Goal: Task Accomplishment & Management: Complete application form

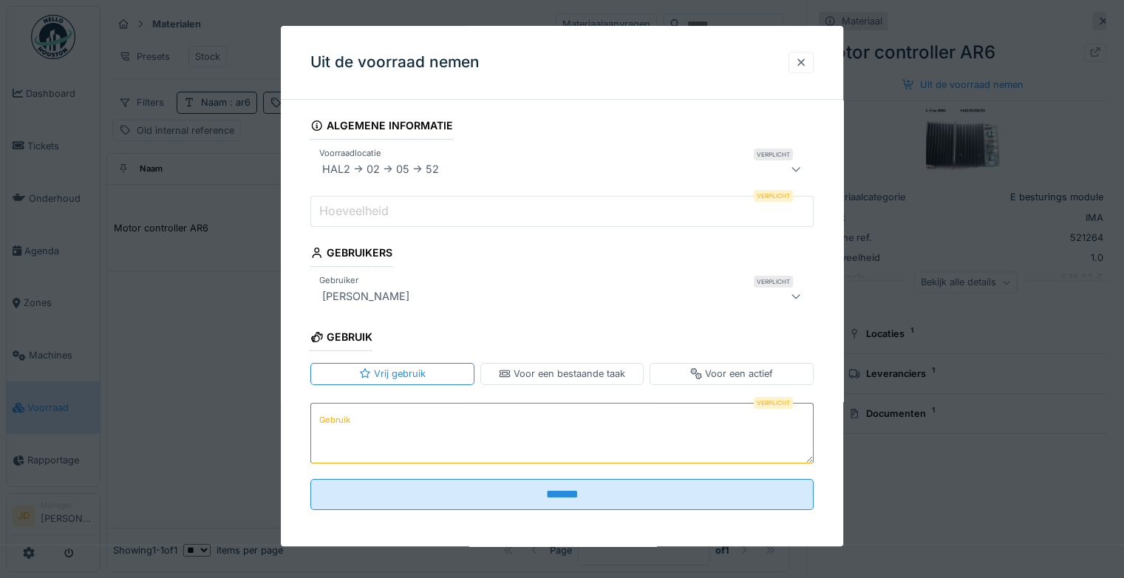
click at [807, 58] on div at bounding box center [801, 62] width 12 height 14
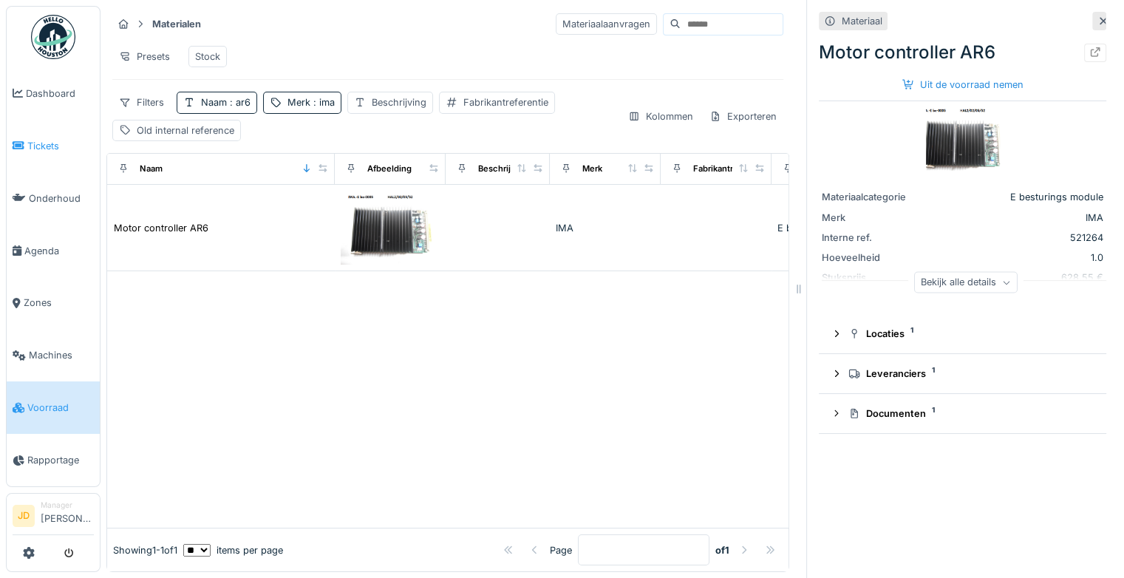
click at [41, 149] on span "Tickets" at bounding box center [60, 146] width 66 height 14
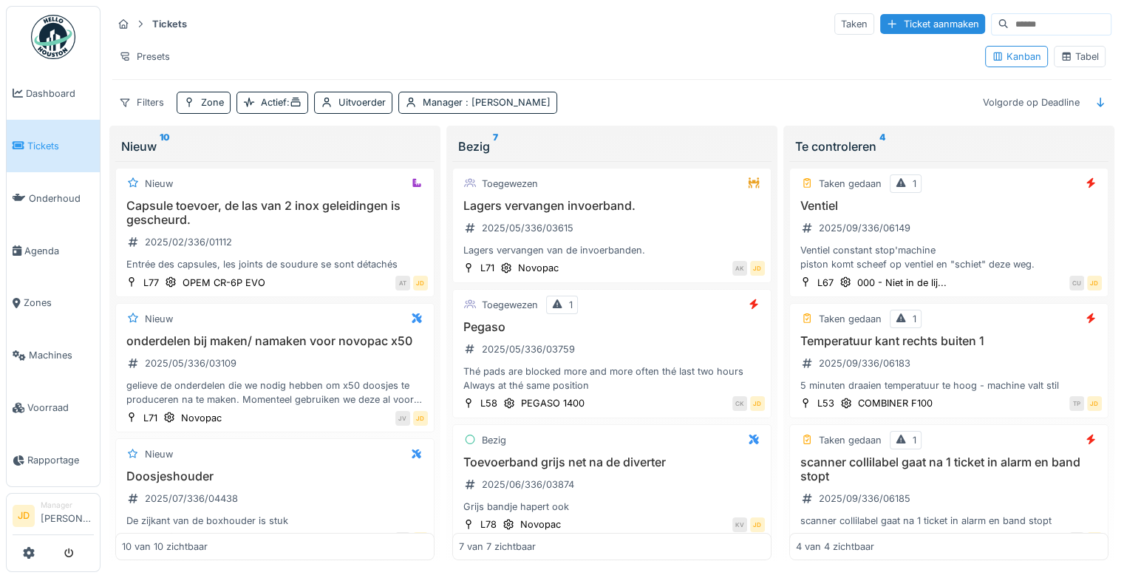
click at [47, 139] on span "Tickets" at bounding box center [60, 146] width 66 height 14
click at [992, 234] on div "Ventiel 2025/09/336/06149 Ventiel constant stop'machine piston komt scheef op v…" at bounding box center [949, 235] width 306 height 73
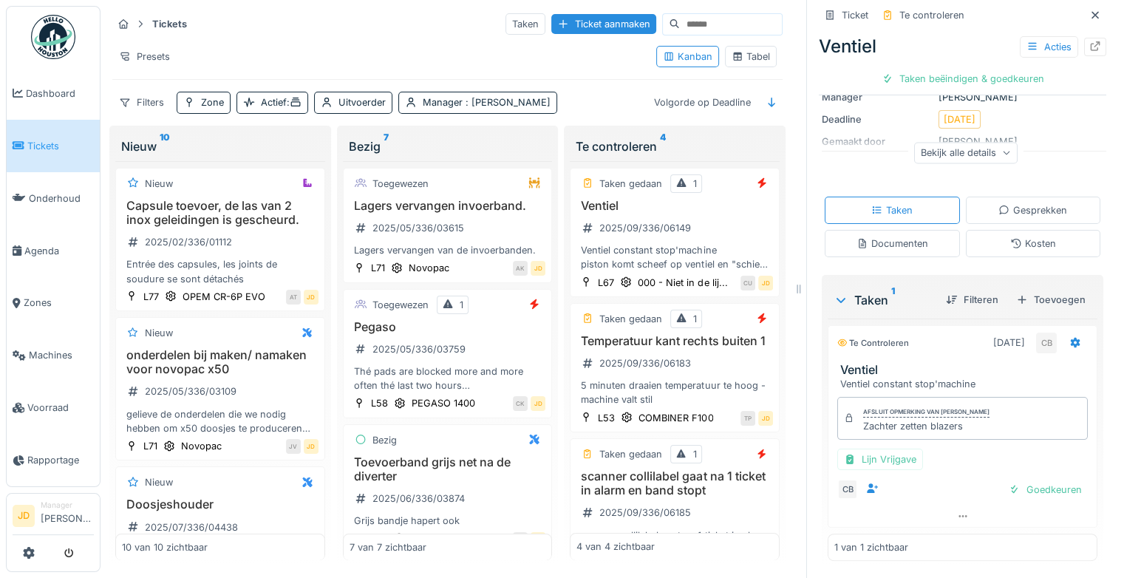
scroll to position [180, 0]
click at [1010, 481] on div "Goedkeuren" at bounding box center [1044, 491] width 85 height 20
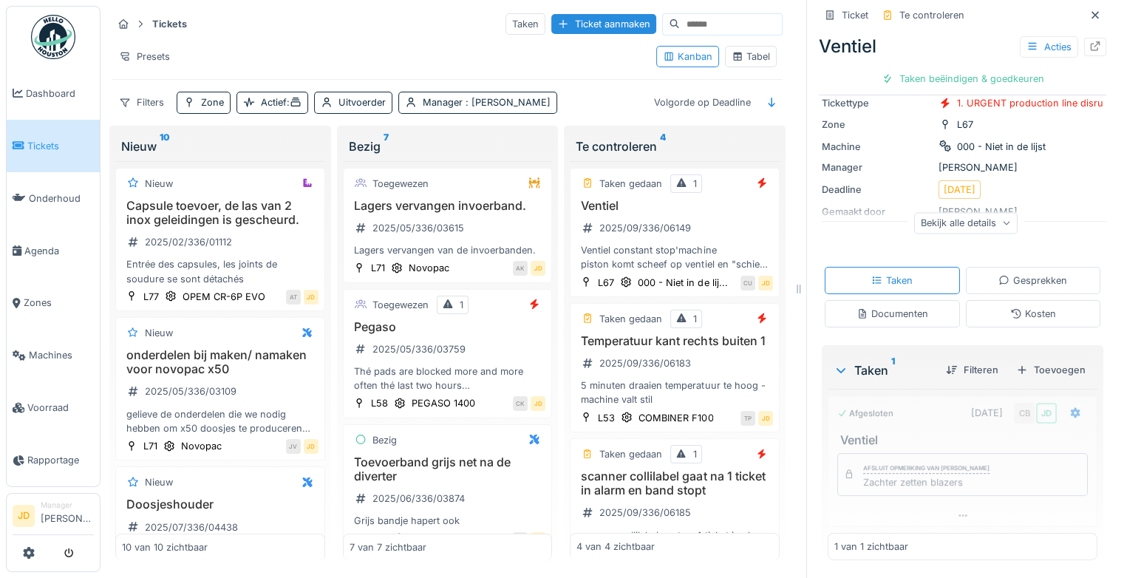
scroll to position [111, 0]
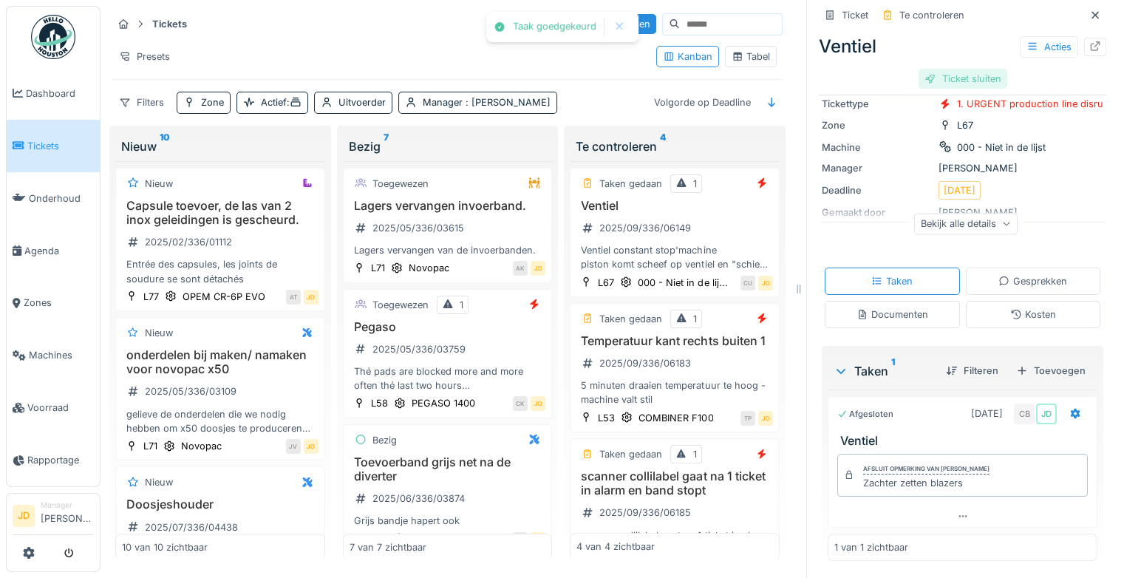
click at [927, 69] on div "Ticket sluiten" at bounding box center [962, 79] width 89 height 20
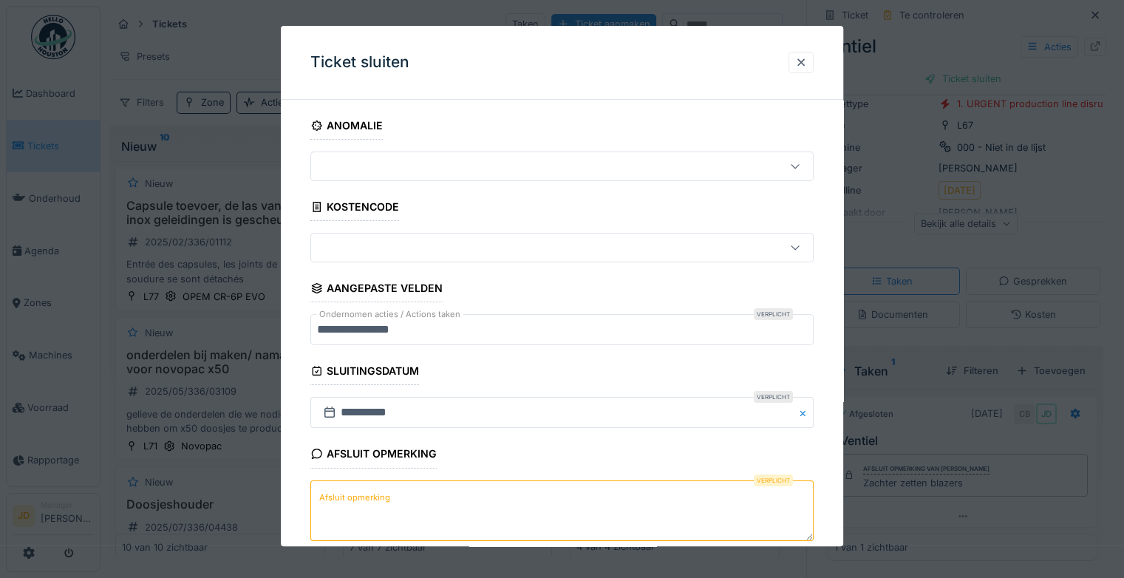
click at [467, 516] on textarea "Afsluit opmerking" at bounding box center [561, 510] width 503 height 61
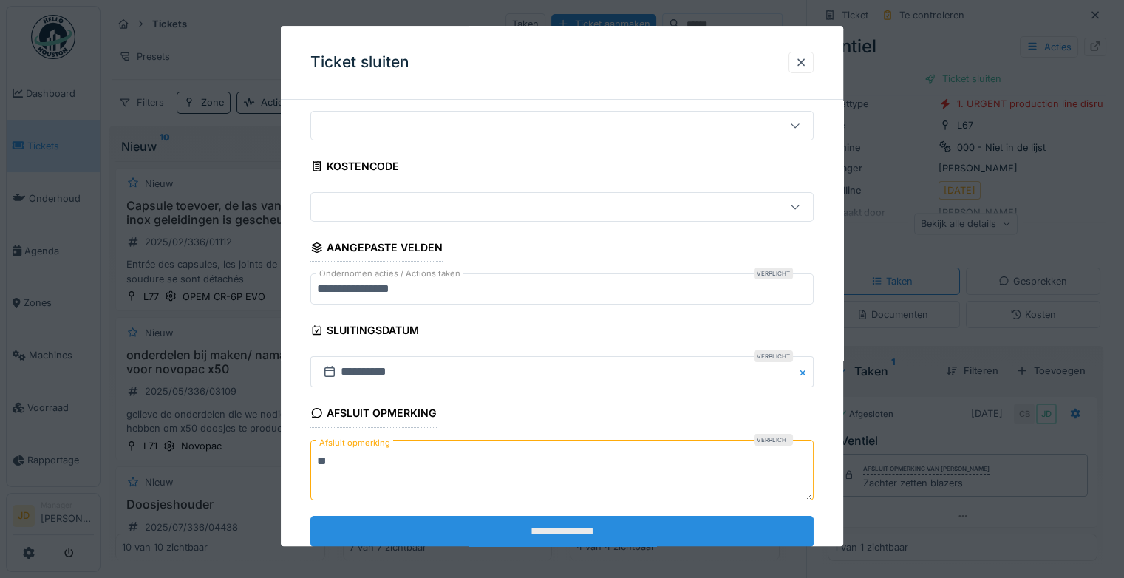
scroll to position [41, 0]
type textarea "**"
click at [476, 524] on input "**********" at bounding box center [561, 530] width 503 height 31
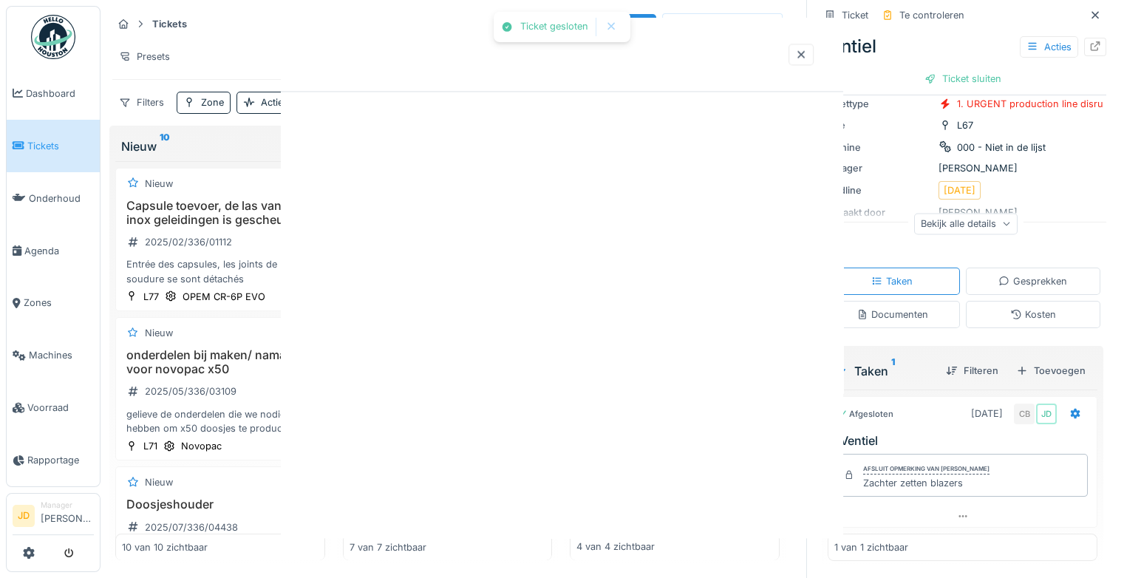
scroll to position [0, 0]
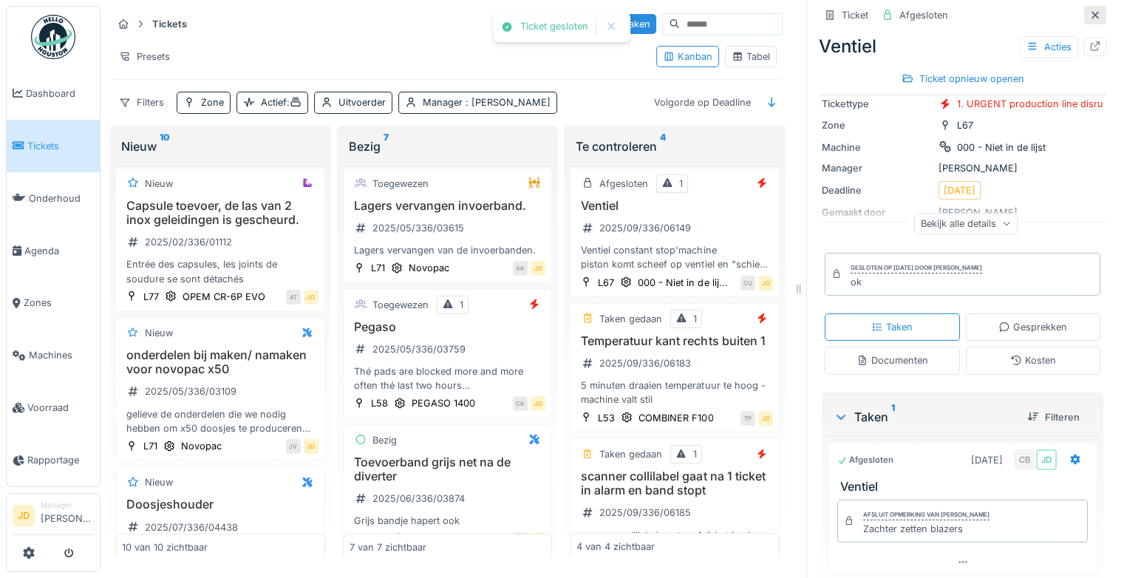
click at [1091, 11] on icon at bounding box center [1094, 14] width 7 height 7
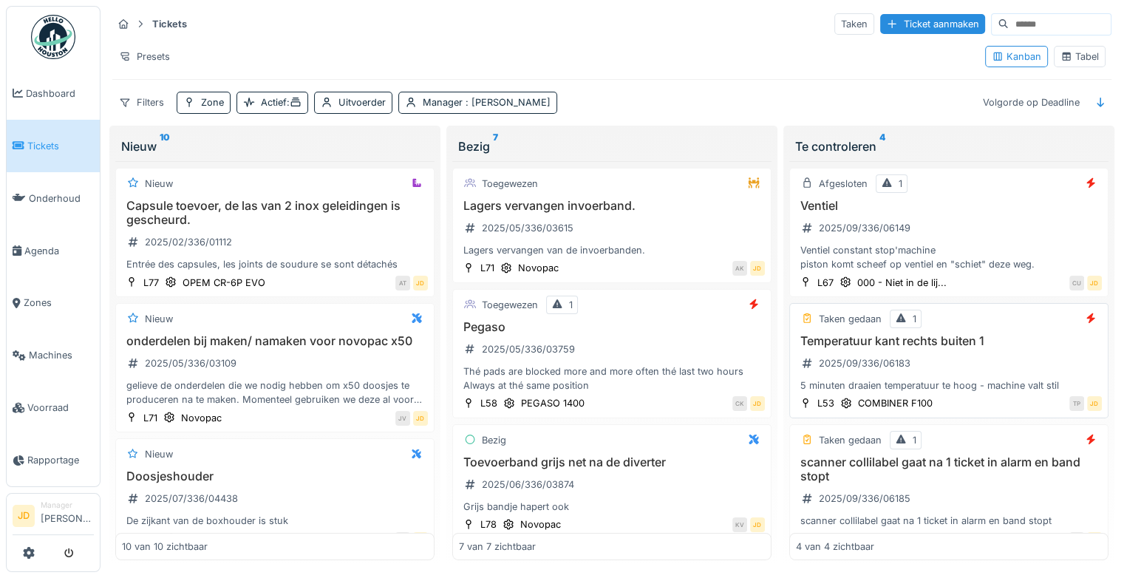
click at [978, 349] on div "Temperatuur kant rechts buiten 1 2025/09/336/06183 5 minuten draaien temperatuu…" at bounding box center [949, 363] width 306 height 59
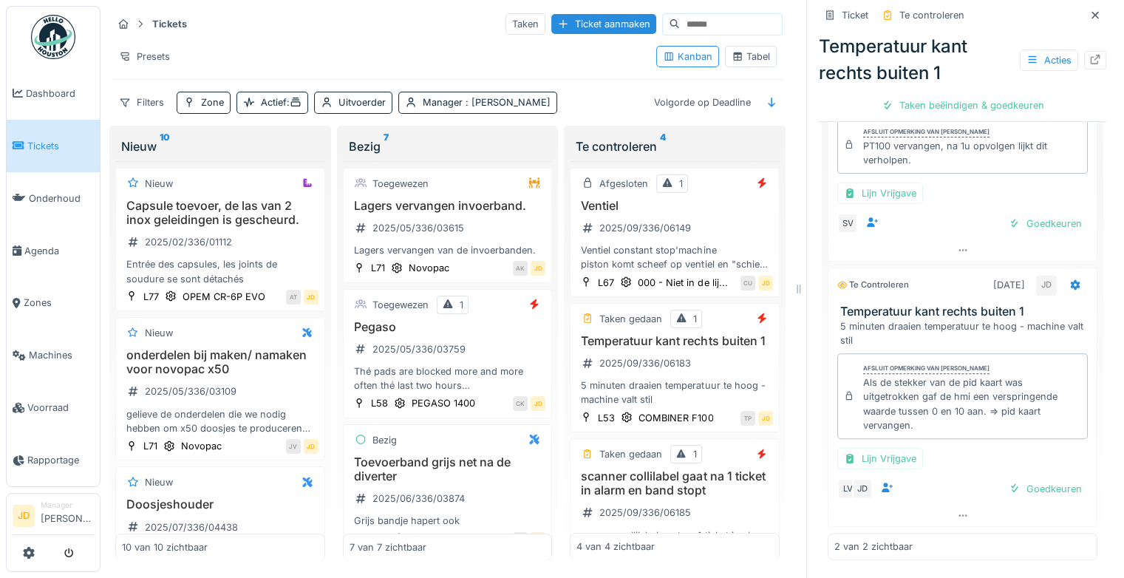
scroll to position [480, 0]
click at [1089, 10] on icon at bounding box center [1095, 15] width 12 height 10
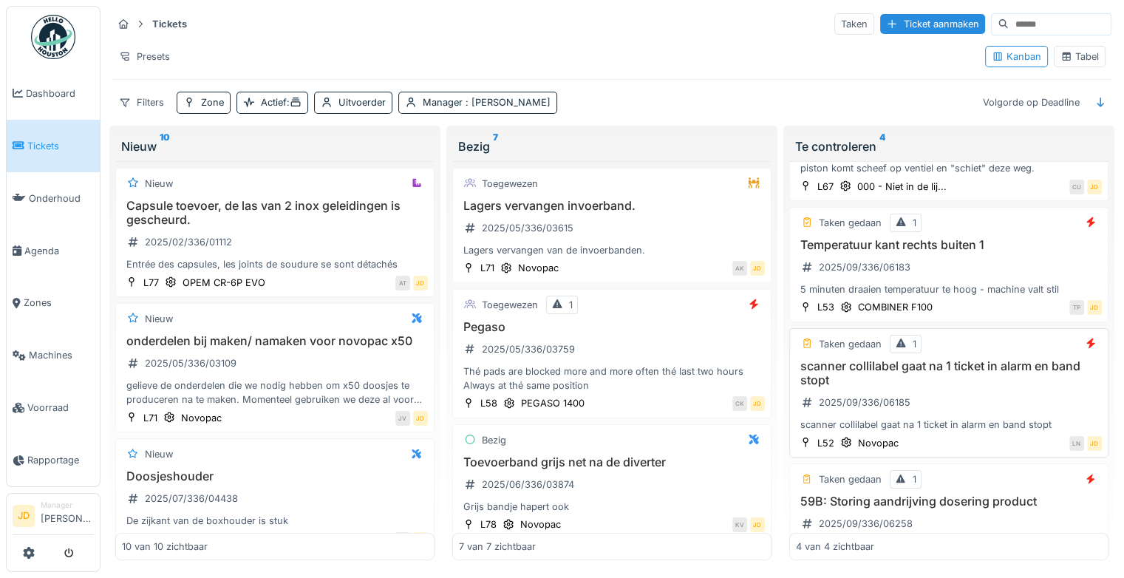
scroll to position [103, 0]
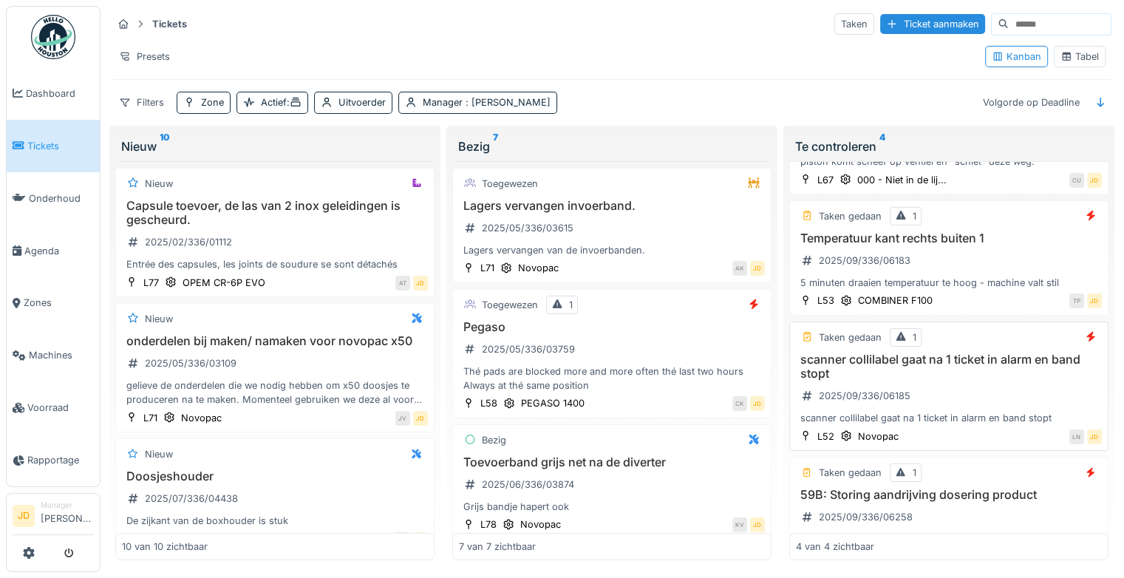
click at [968, 386] on div "scanner collilabel gaat na 1 ticket in alarm en band stopt 2025/09/336/06185 sc…" at bounding box center [949, 388] width 306 height 73
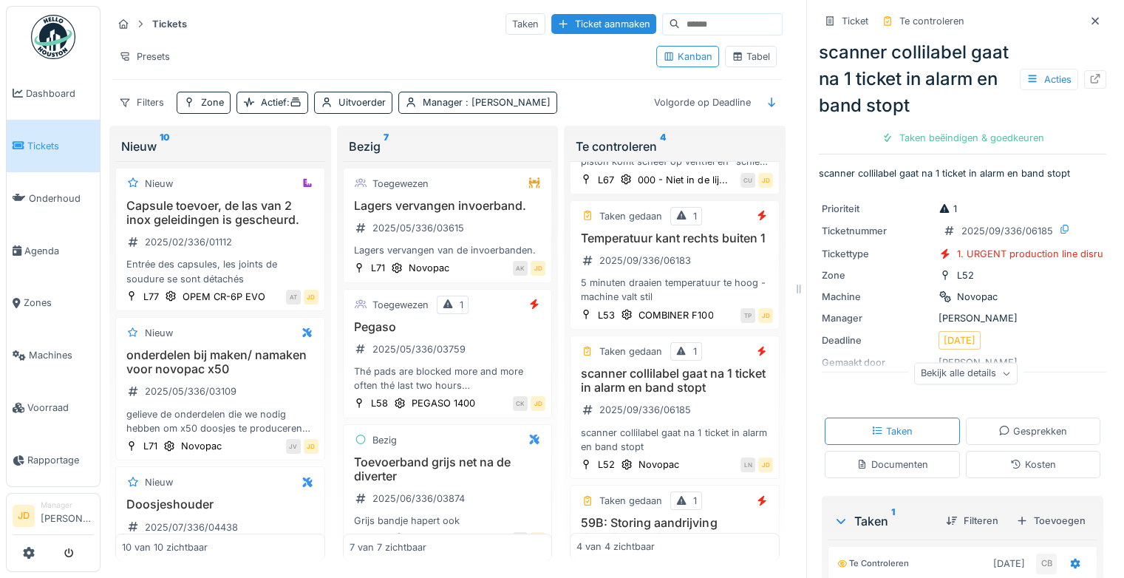
click at [1089, 16] on icon at bounding box center [1095, 21] width 12 height 10
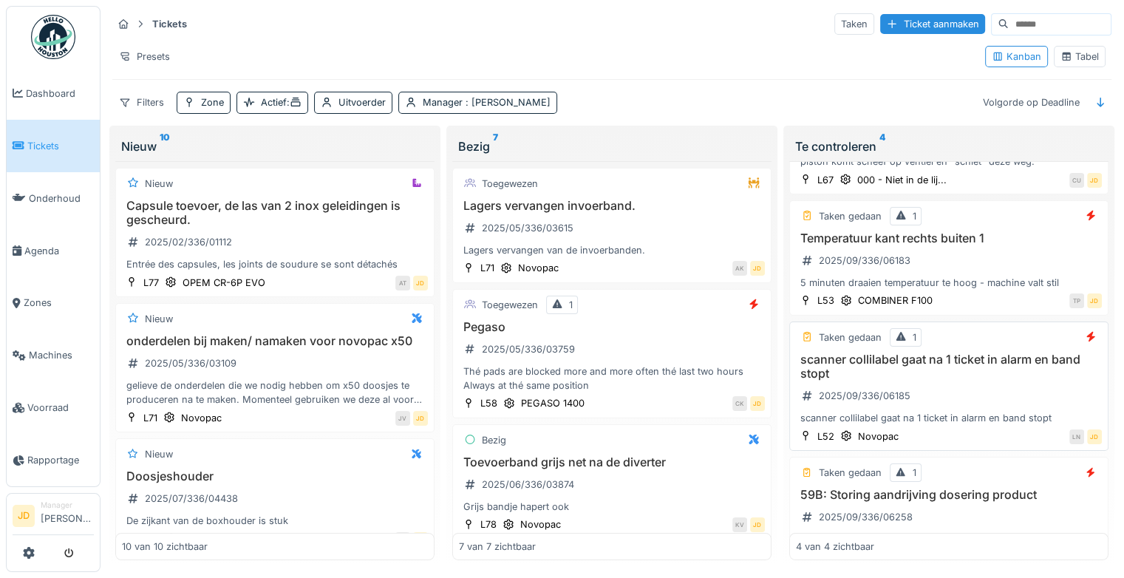
scroll to position [157, 0]
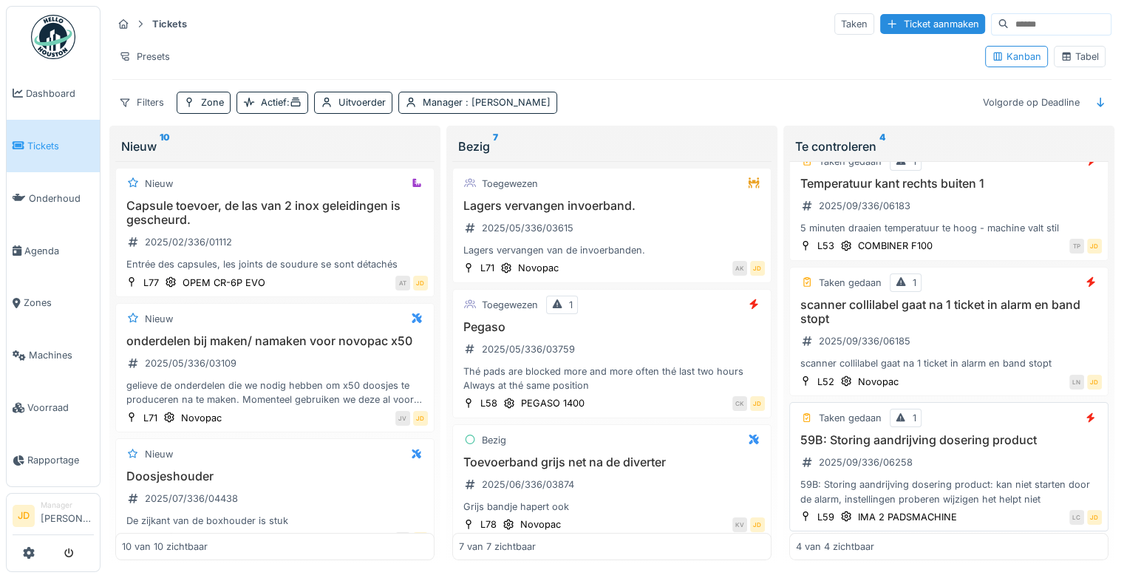
click at [972, 448] on div "59B: Storing aandrijving dosering product 2025/09/336/06258 59B: Storing aandri…" at bounding box center [949, 469] width 306 height 73
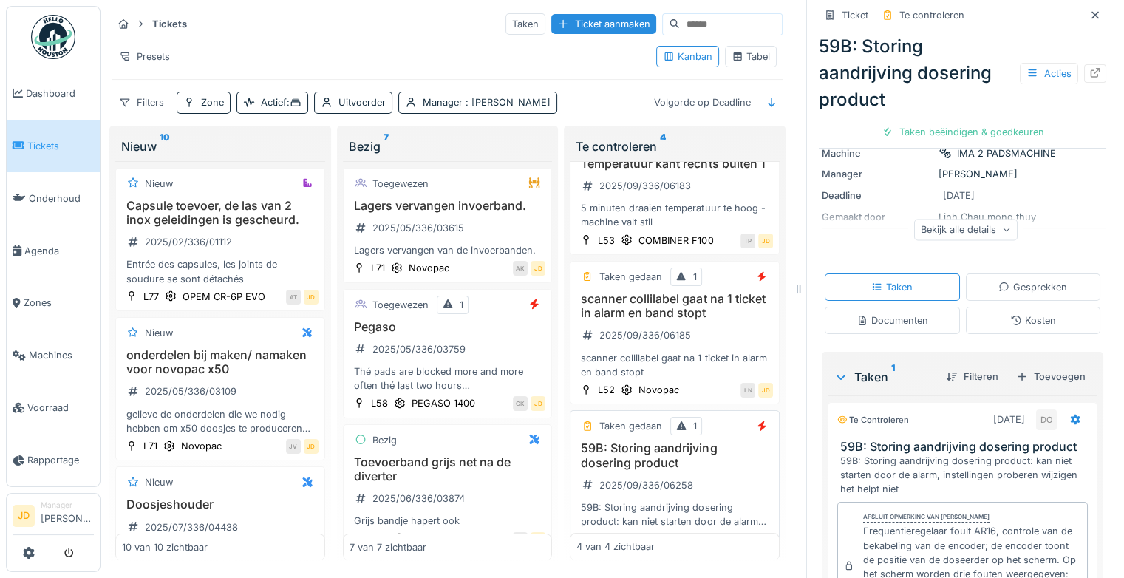
scroll to position [154, 0]
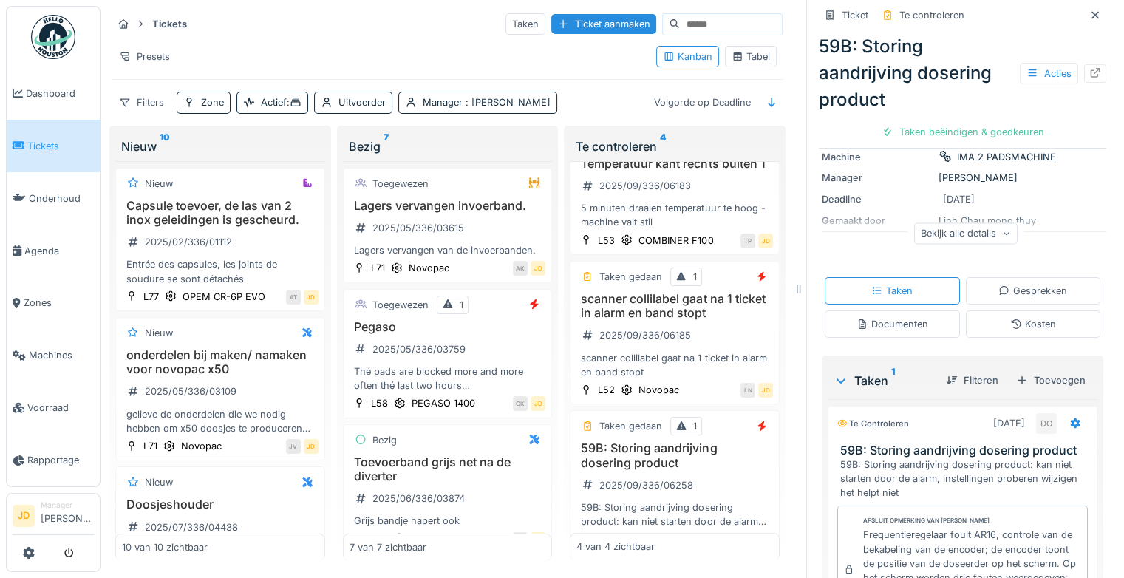
click at [1028, 367] on div "Filteren Toevoegen" at bounding box center [1012, 380] width 157 height 26
click at [1028, 370] on div "Toevoegen" at bounding box center [1050, 380] width 81 height 20
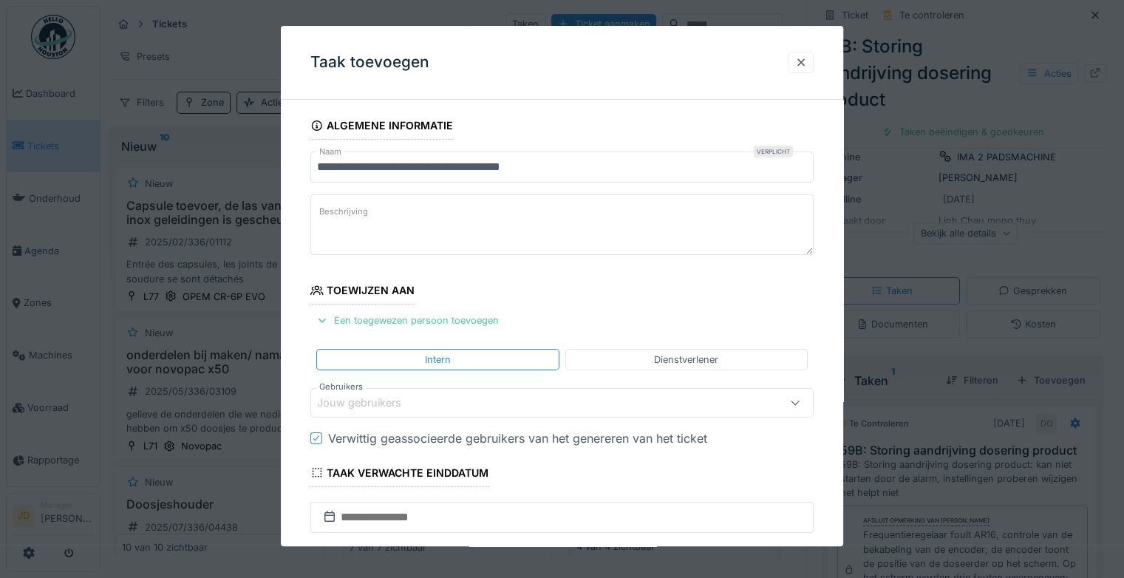
click at [391, 388] on div "Jouw gebruikers" at bounding box center [561, 403] width 503 height 30
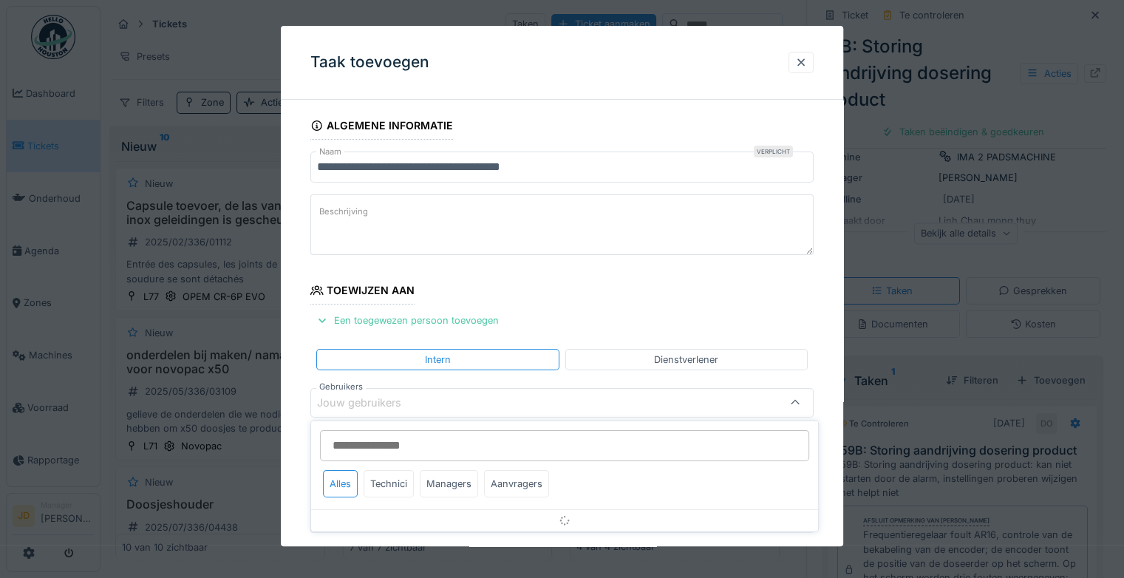
scroll to position [115, 0]
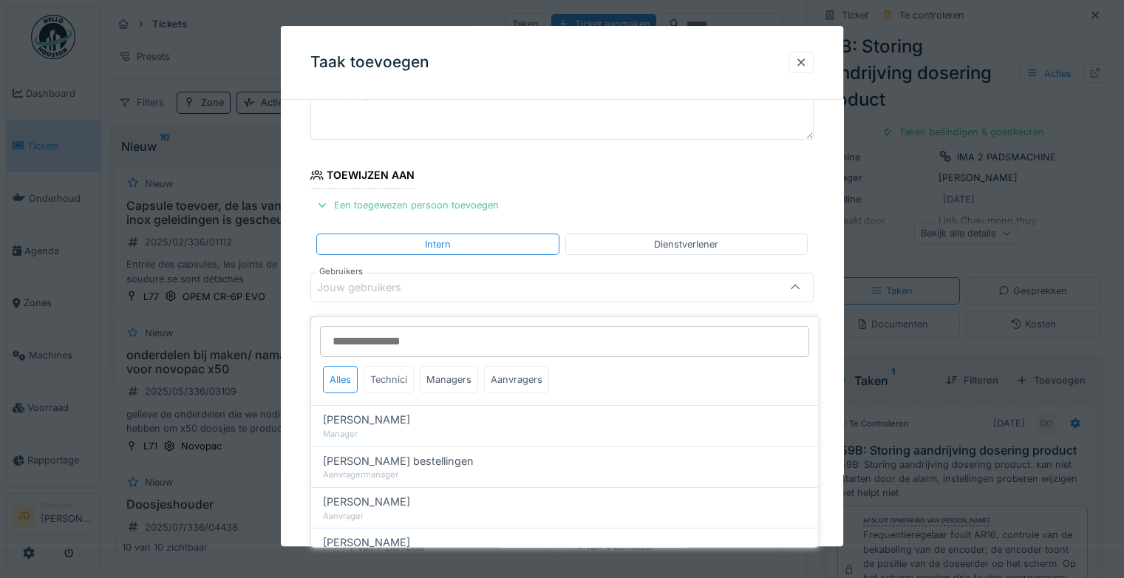
click at [406, 369] on div "Technici" at bounding box center [388, 379] width 50 height 27
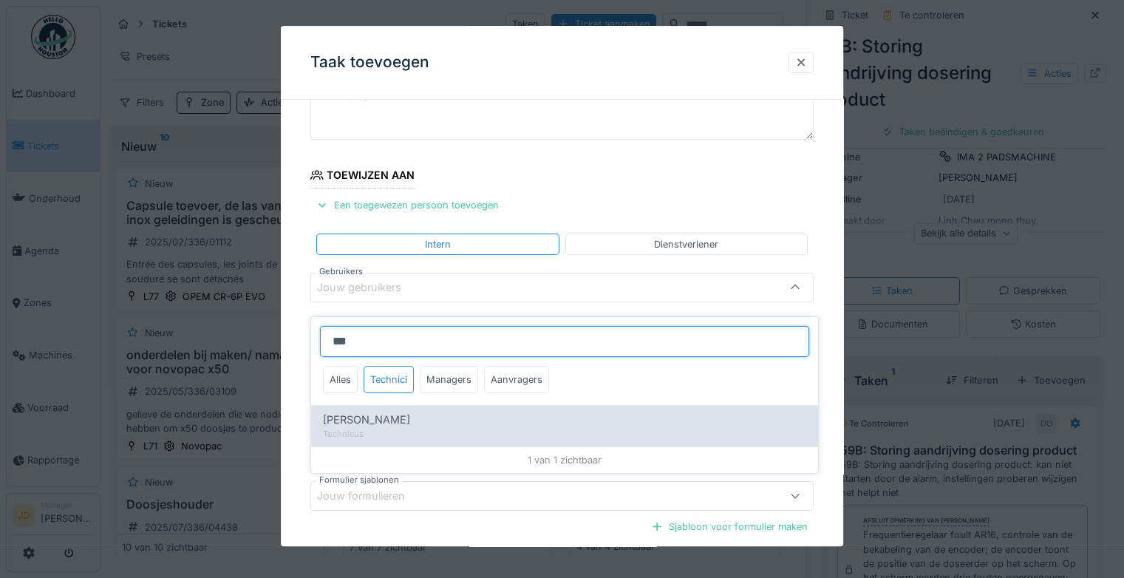
type input "***"
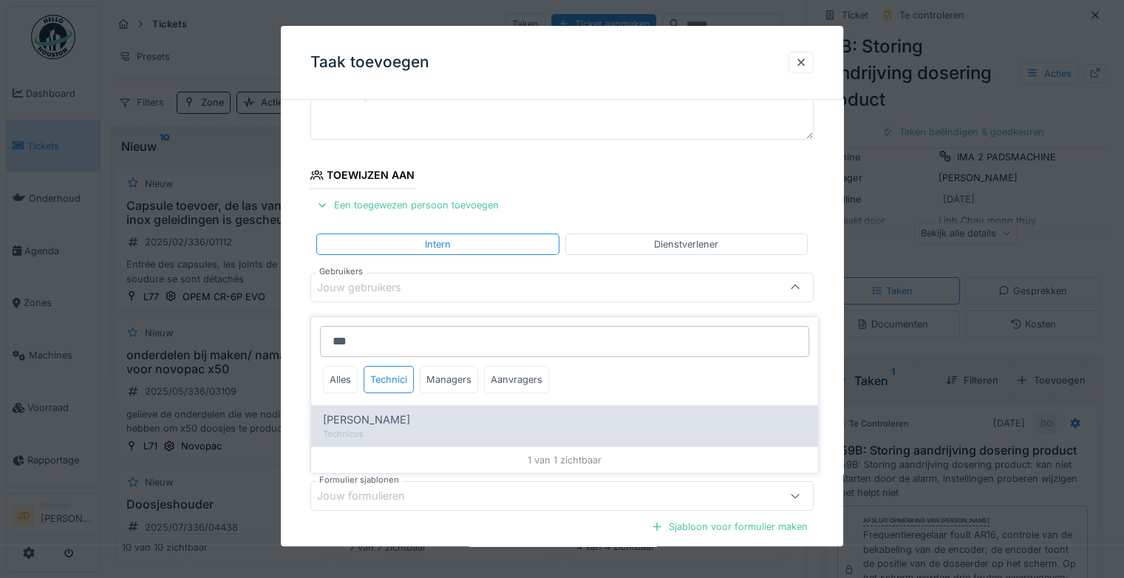
click at [424, 411] on div "Leo Van den brande" at bounding box center [564, 419] width 483 height 16
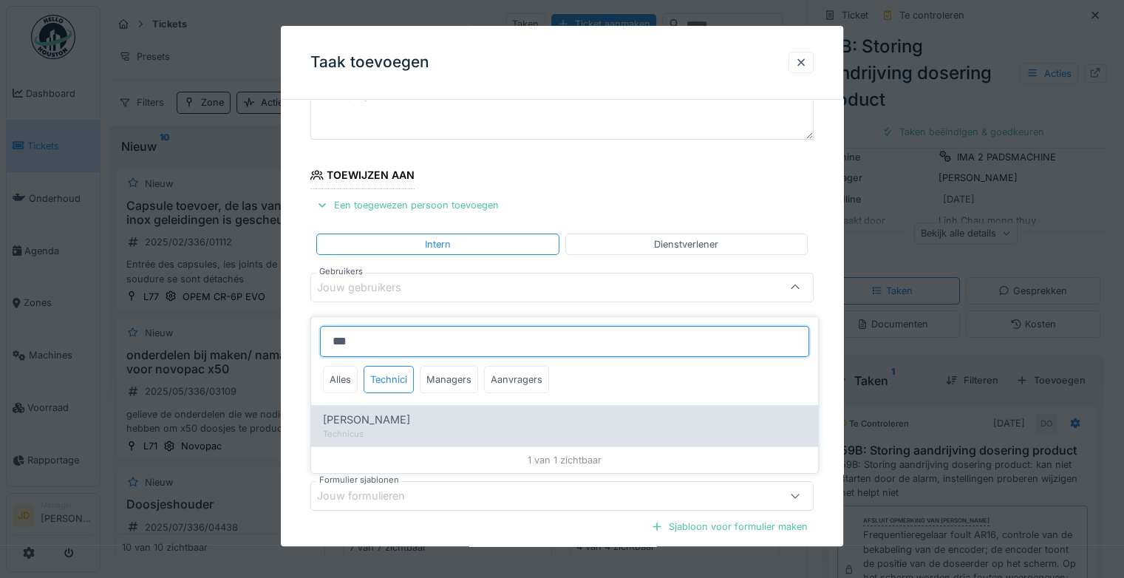
type input "*****"
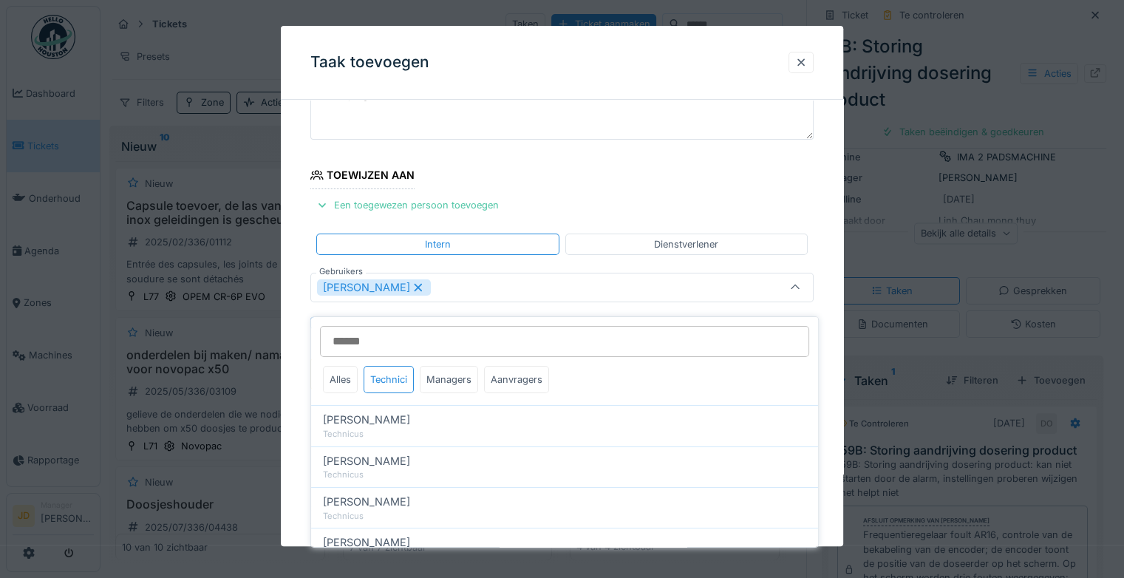
click at [801, 283] on icon at bounding box center [795, 288] width 12 height 10
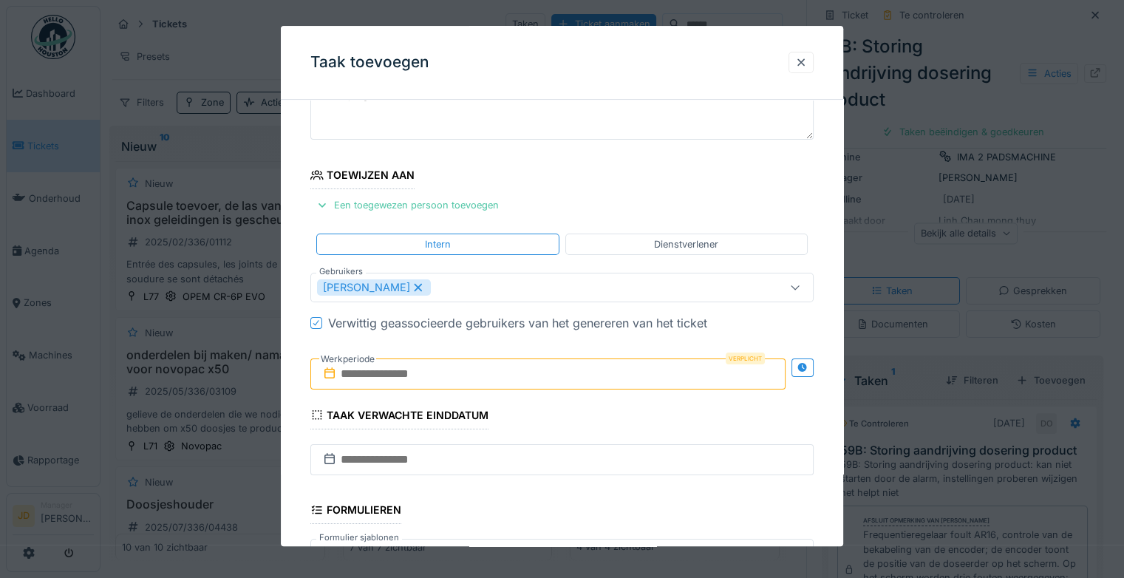
click at [377, 367] on input "text" at bounding box center [547, 373] width 475 height 31
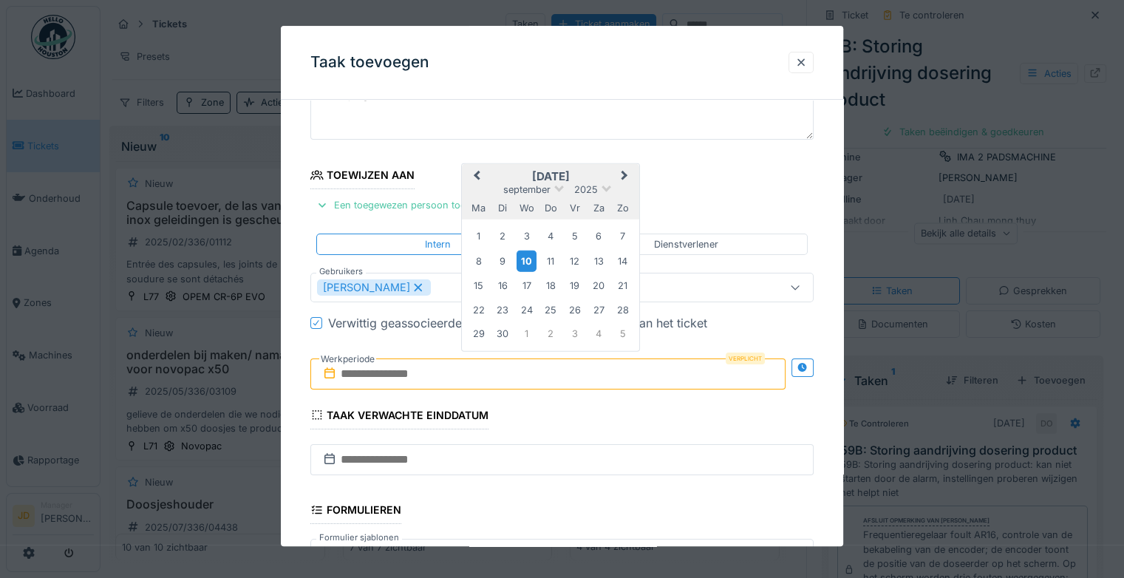
click at [530, 258] on div "10" at bounding box center [526, 260] width 20 height 21
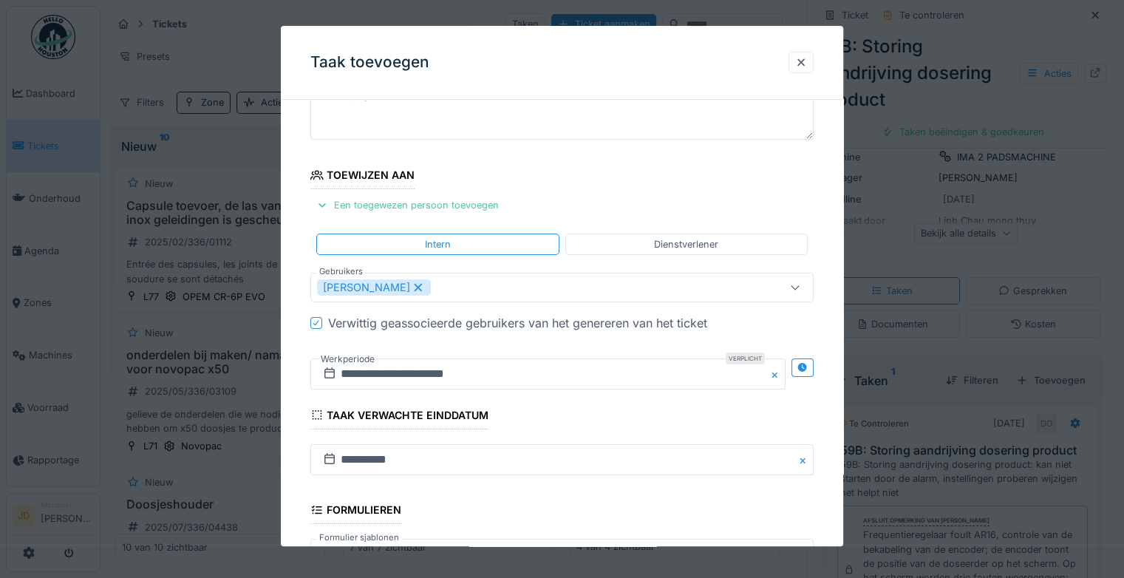
scroll to position [320, 0]
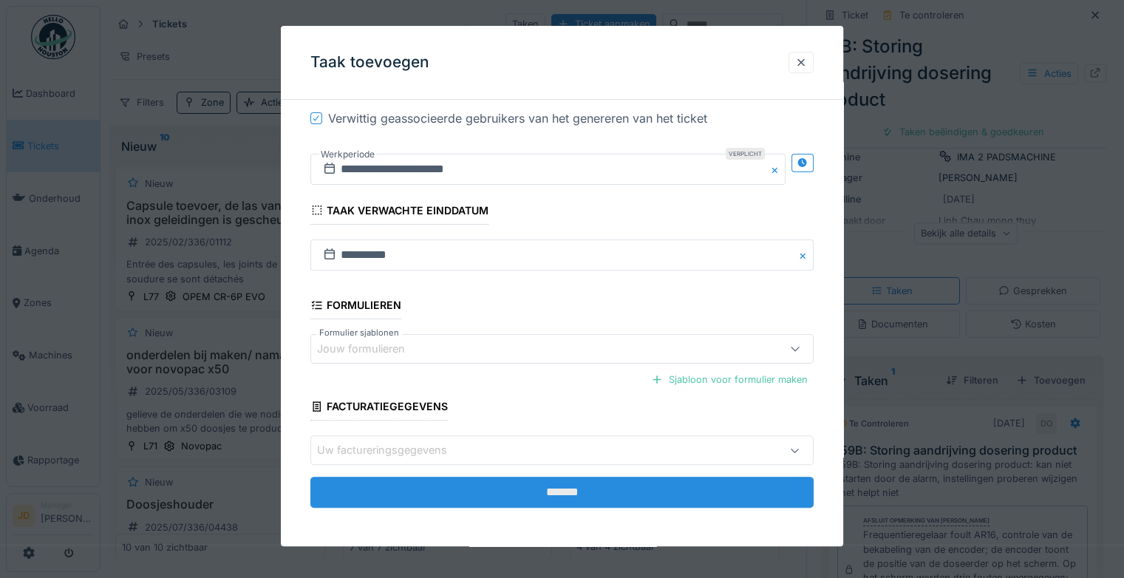
click at [576, 497] on input "*******" at bounding box center [561, 491] width 503 height 31
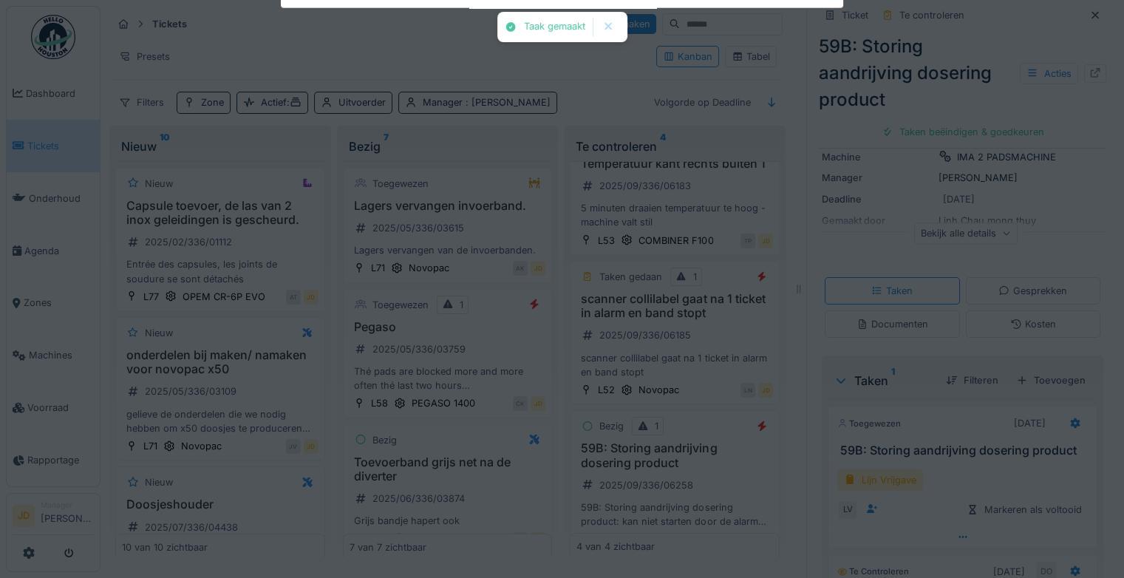
scroll to position [134, 0]
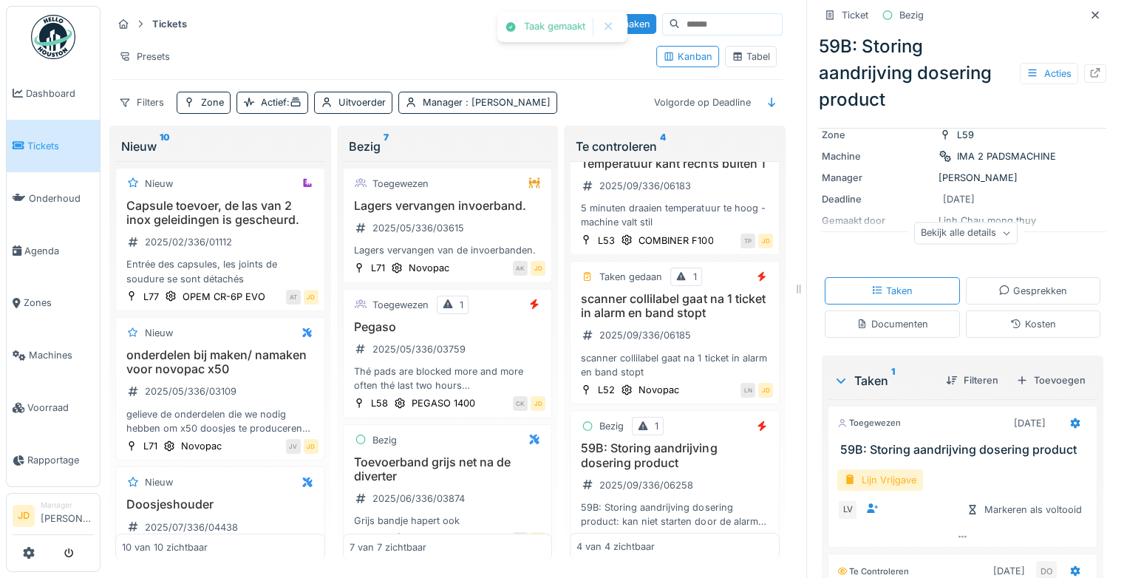
drag, startPoint x: 960, startPoint y: 548, endPoint x: 872, endPoint y: 483, distance: 109.9
click at [872, 483] on div "Toegewezen 10-9-2025 59B: Storing aandrijving dosering product Lijn Vrijgave LV…" at bounding box center [962, 477] width 270 height 142
click at [872, 483] on div "Lijn Vrijgave" at bounding box center [880, 479] width 86 height 21
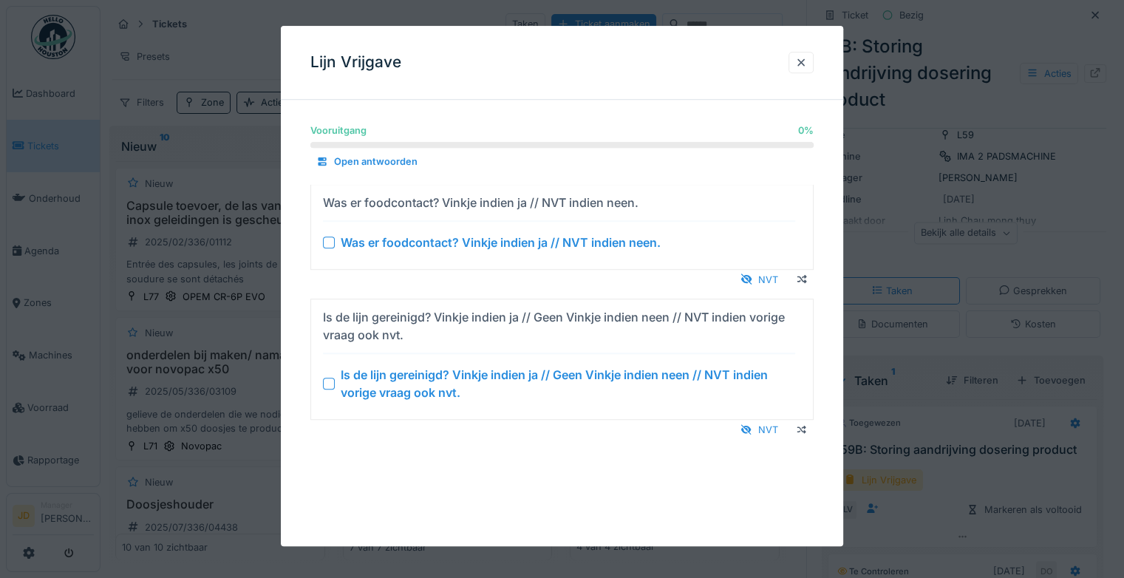
click at [327, 386] on div at bounding box center [329, 383] width 12 height 12
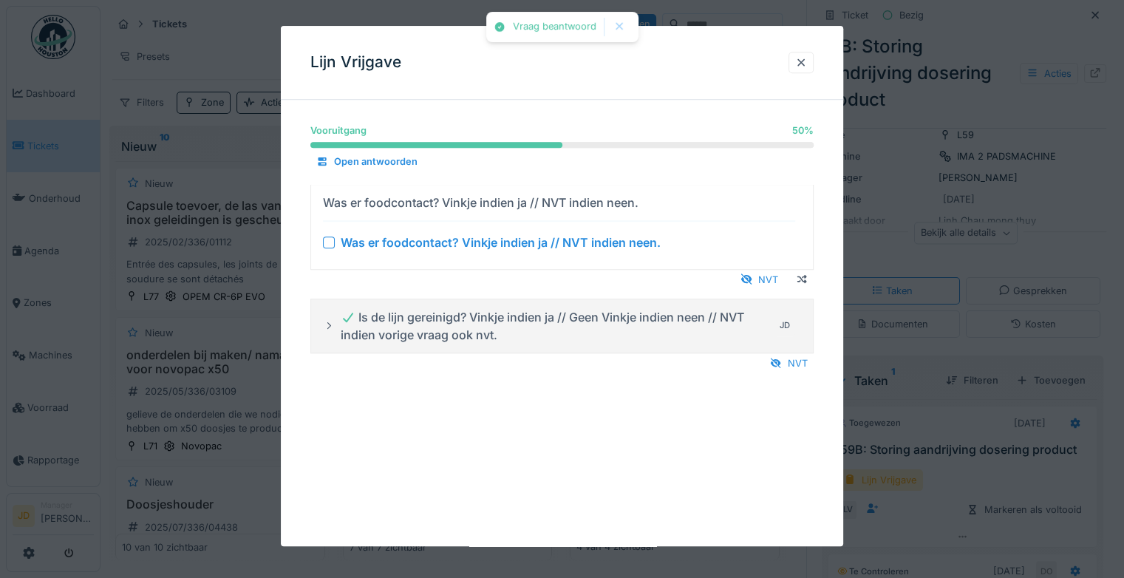
click at [325, 247] on div at bounding box center [329, 242] width 12 height 12
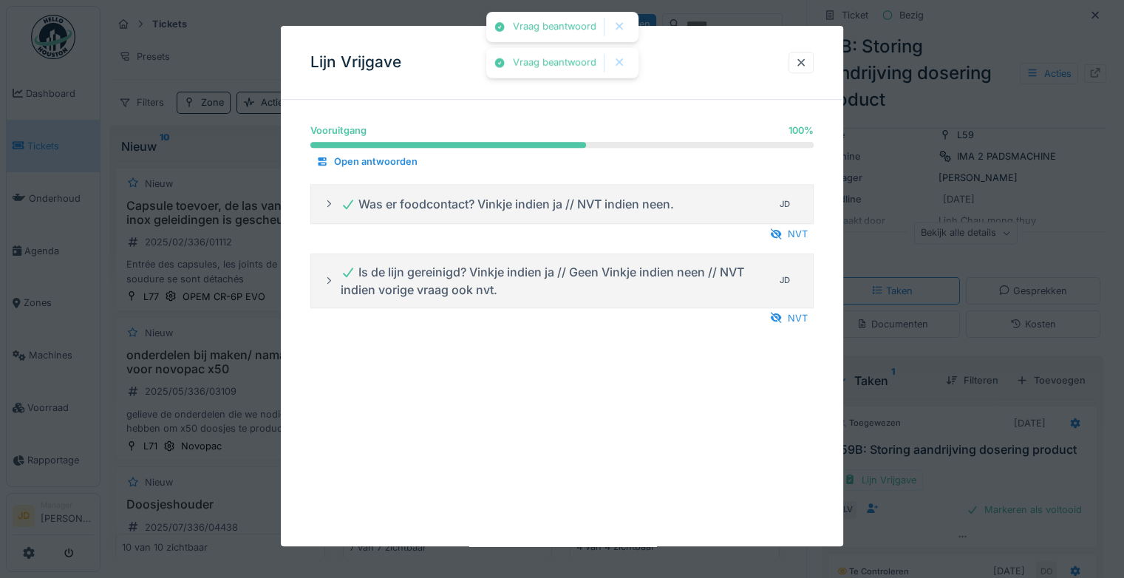
click at [980, 510] on div at bounding box center [562, 289] width 1124 height 578
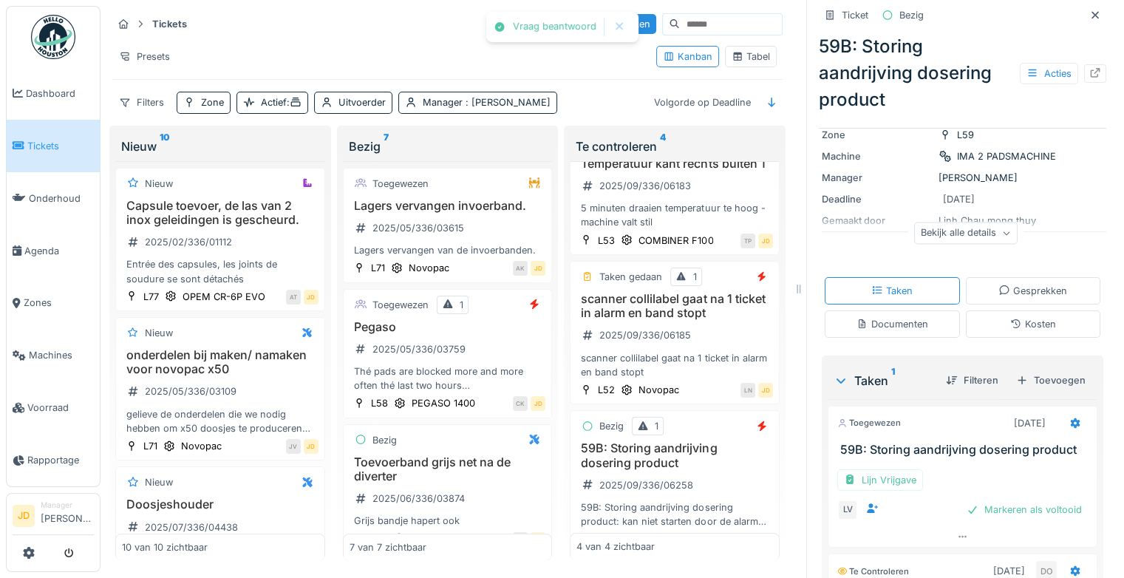
click at [981, 516] on div "Markeren als voltooid" at bounding box center [1023, 509] width 127 height 20
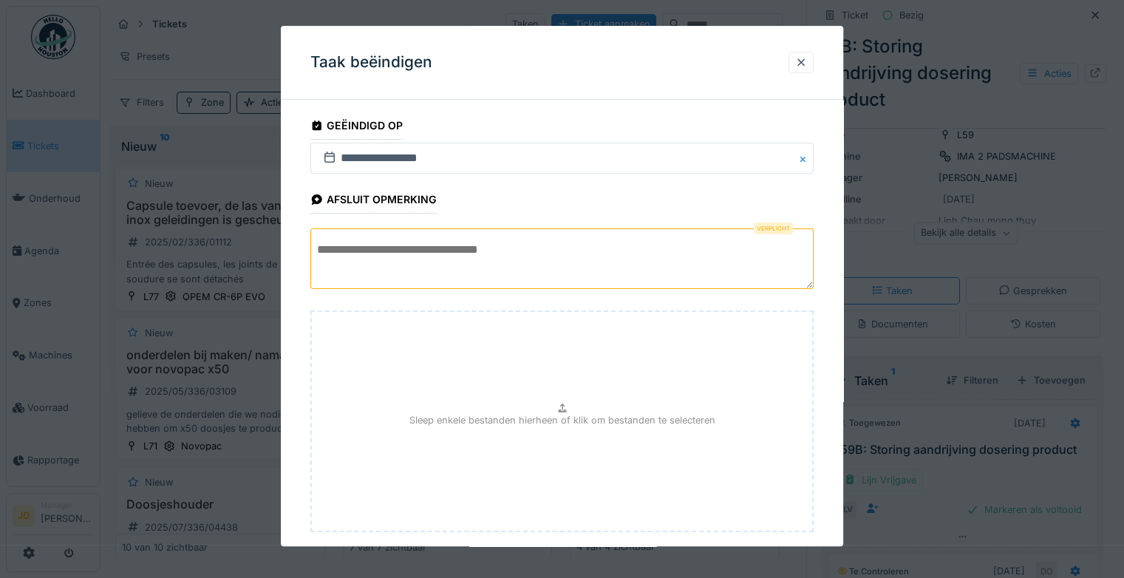
click at [509, 240] on textarea at bounding box center [561, 258] width 503 height 61
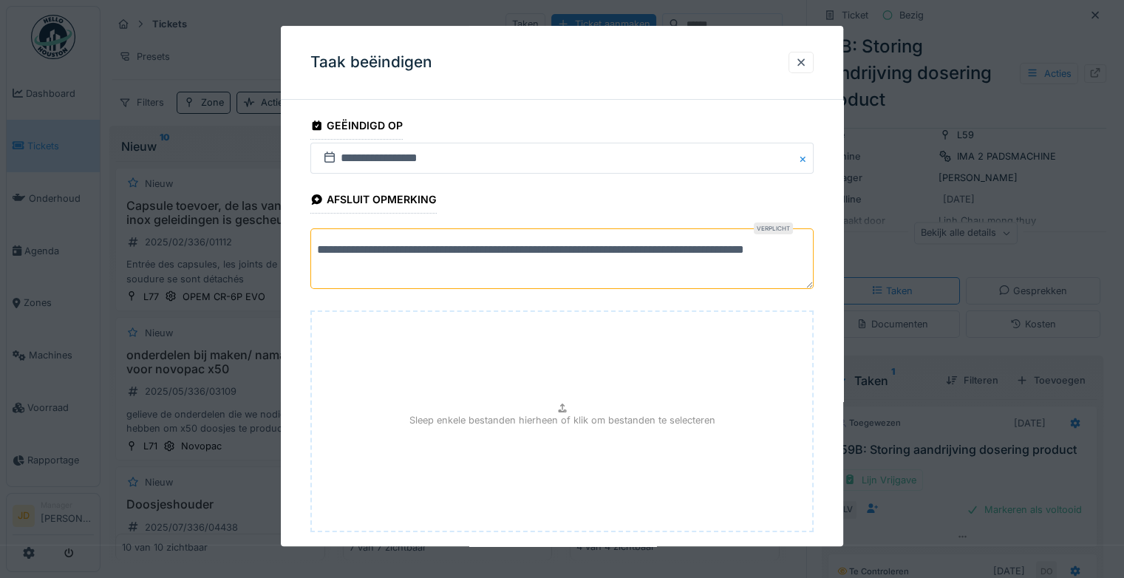
scroll to position [81, 0]
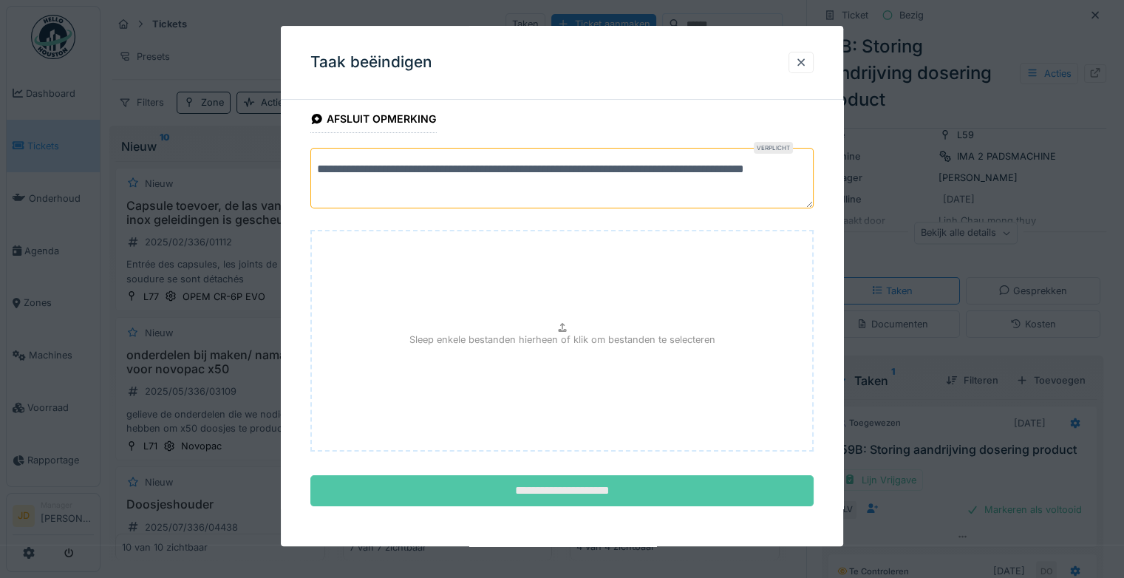
type textarea "**********"
click at [569, 476] on input "**********" at bounding box center [561, 491] width 503 height 31
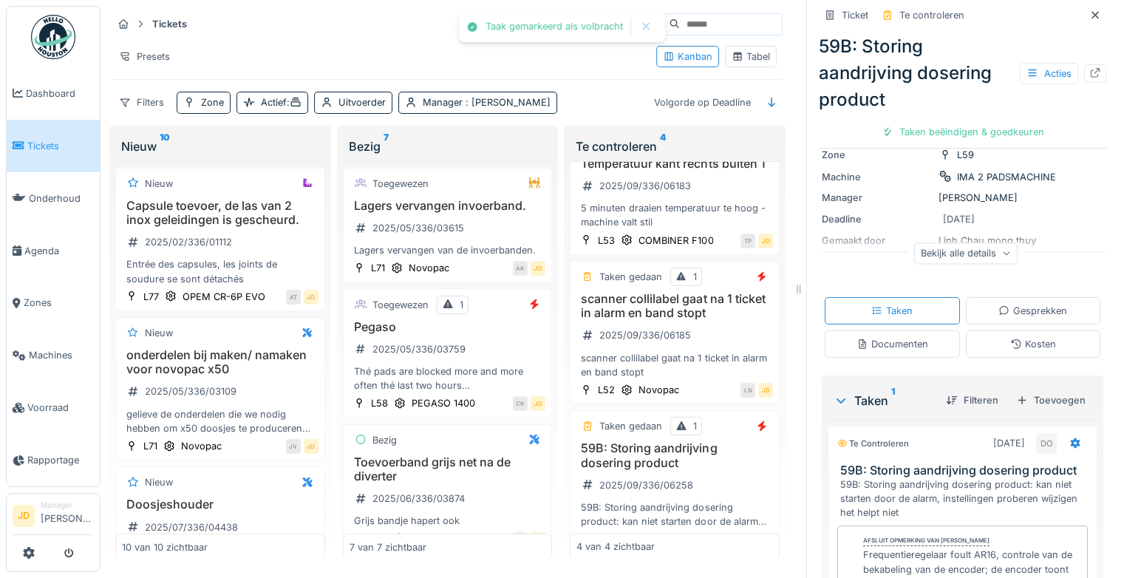
scroll to position [154, 0]
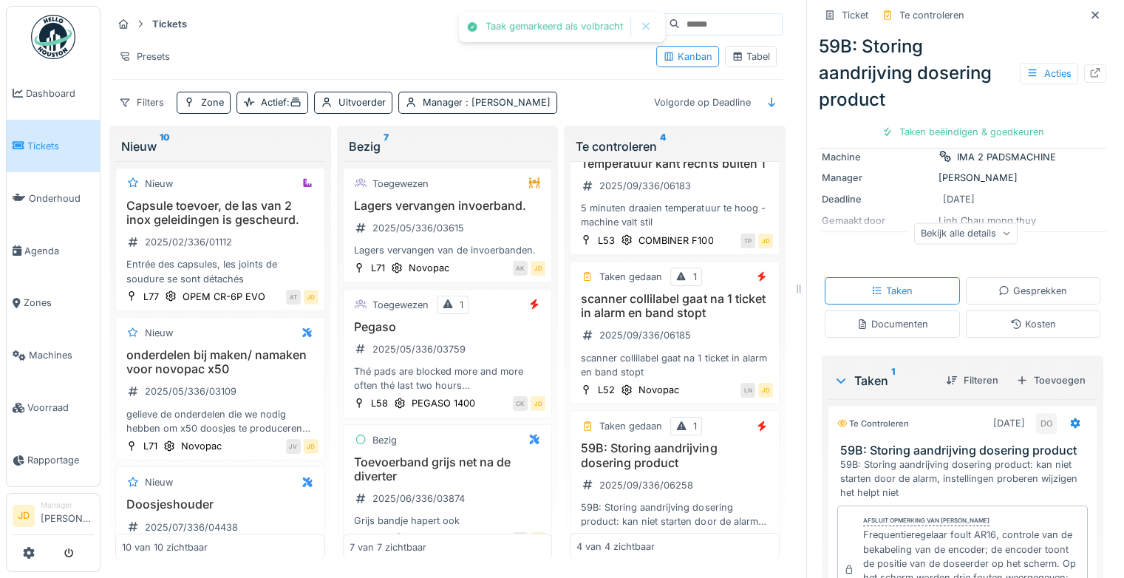
click at [998, 286] on div "Gesprekken" at bounding box center [1032, 291] width 69 height 14
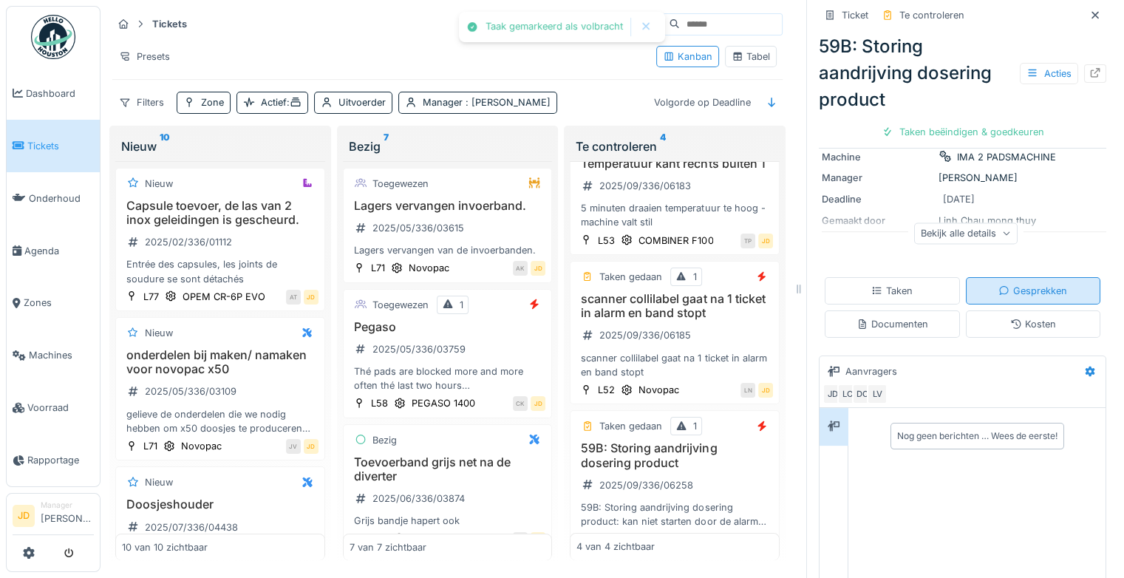
scroll to position [250, 0]
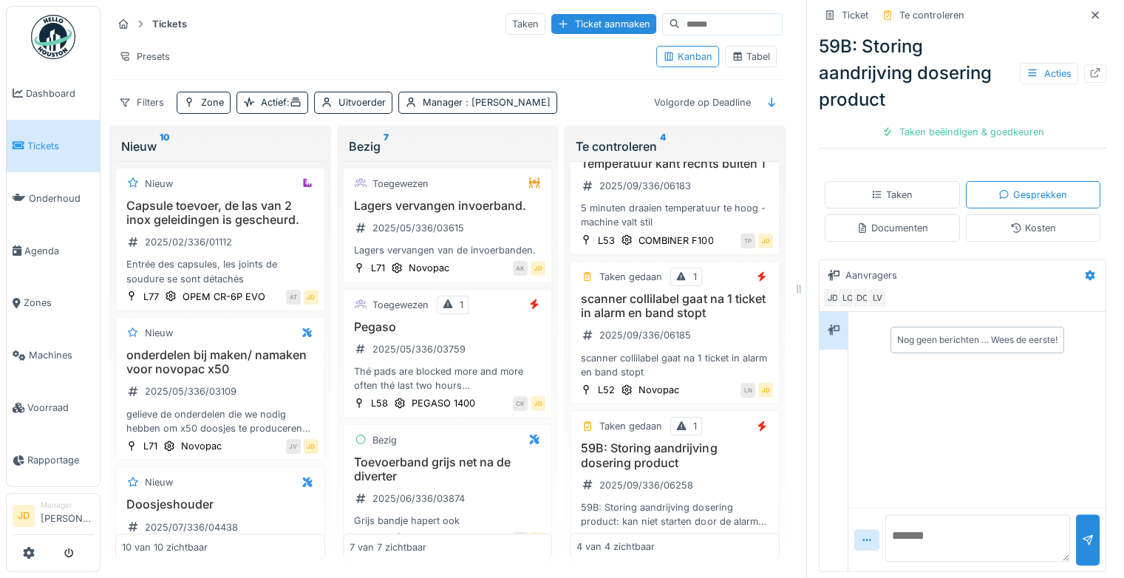
click at [898, 530] on textarea at bounding box center [977, 537] width 185 height 47
type textarea "*******"
click at [891, 226] on div "Documenten" at bounding box center [892, 228] width 72 height 14
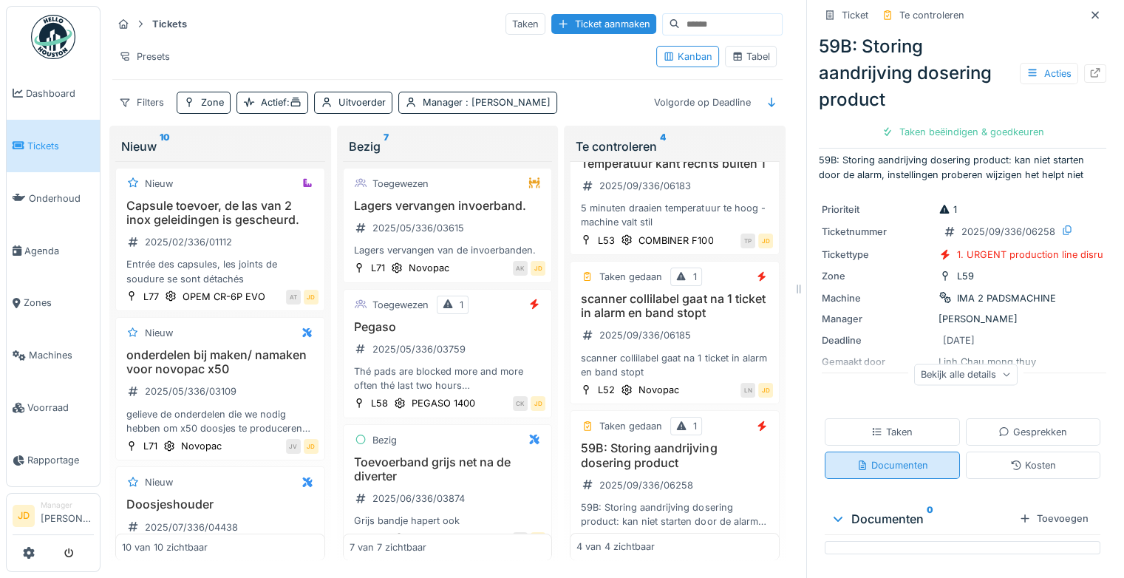
scroll to position [11, 0]
click at [873, 425] on div "Taken" at bounding box center [891, 432] width 41 height 14
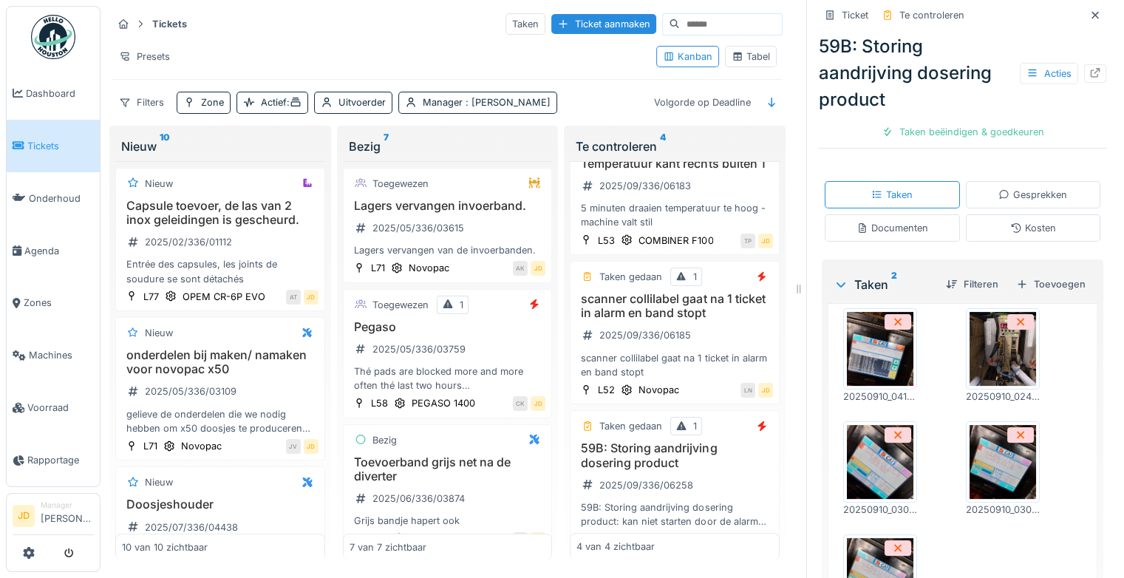
scroll to position [250, 0]
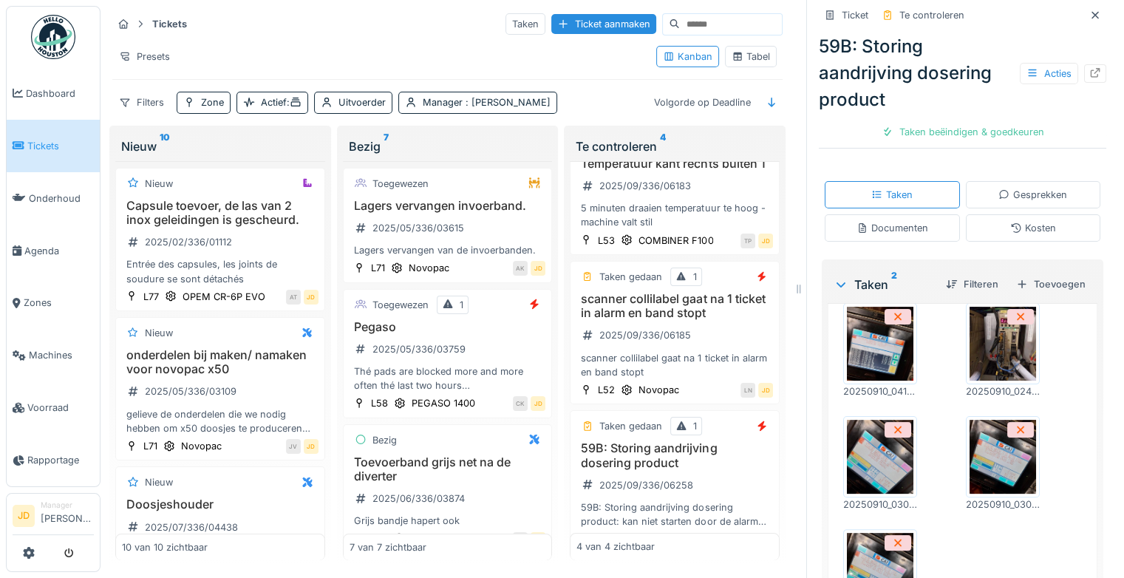
click at [884, 457] on img at bounding box center [880, 457] width 66 height 74
click at [966, 185] on div "Gesprekken" at bounding box center [1033, 194] width 135 height 27
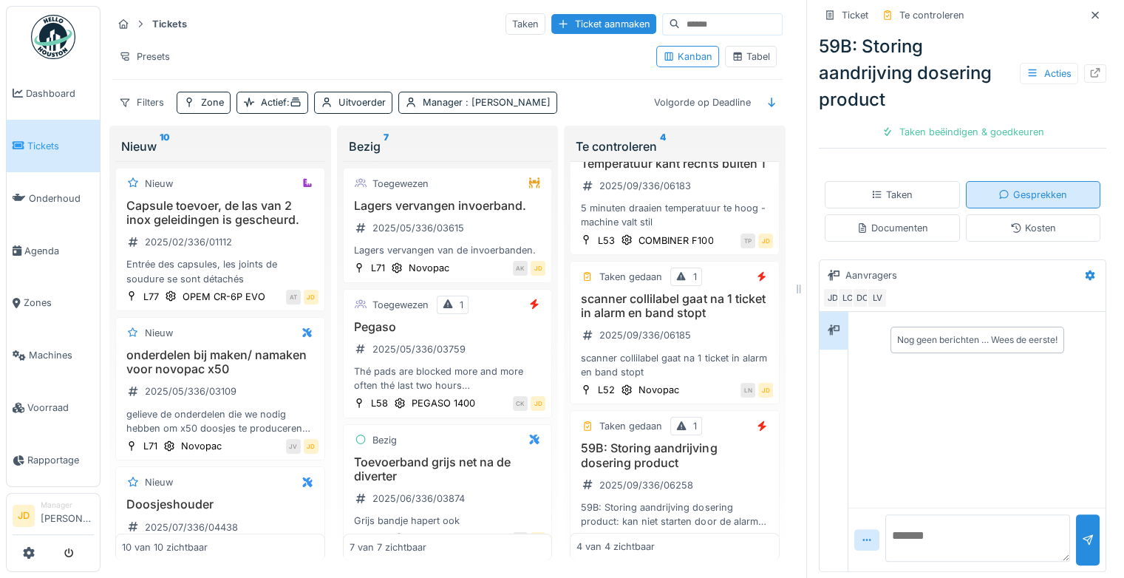
scroll to position [0, 0]
click at [937, 558] on textarea at bounding box center [977, 537] width 185 height 47
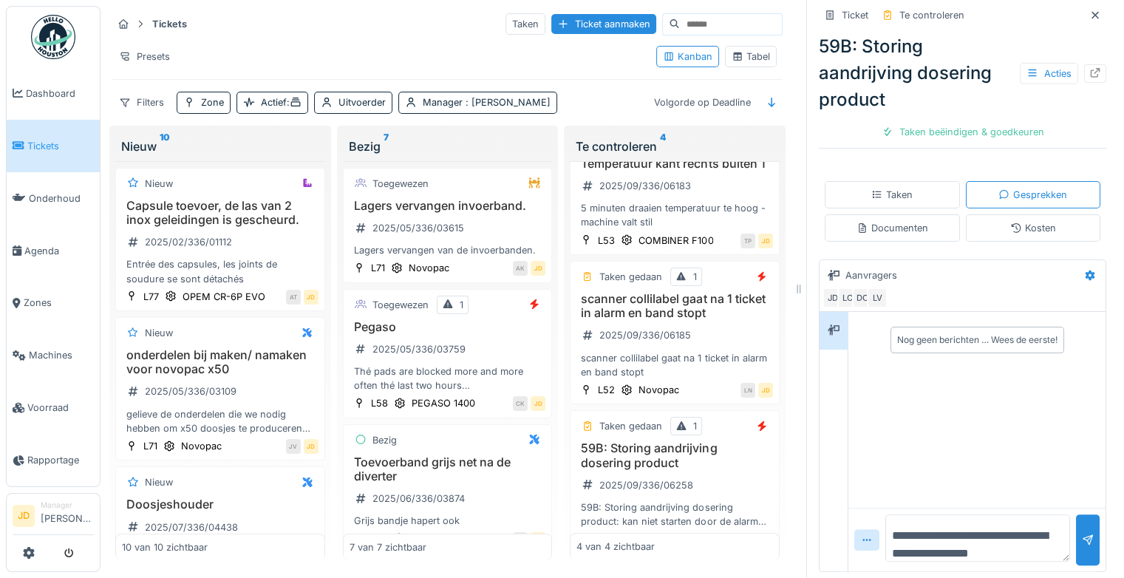
scroll to position [18, 0]
click at [885, 538] on textarea "**********" at bounding box center [972, 537] width 174 height 47
click at [1028, 553] on textarea "**********" at bounding box center [972, 537] width 174 height 47
type textarea "**********"
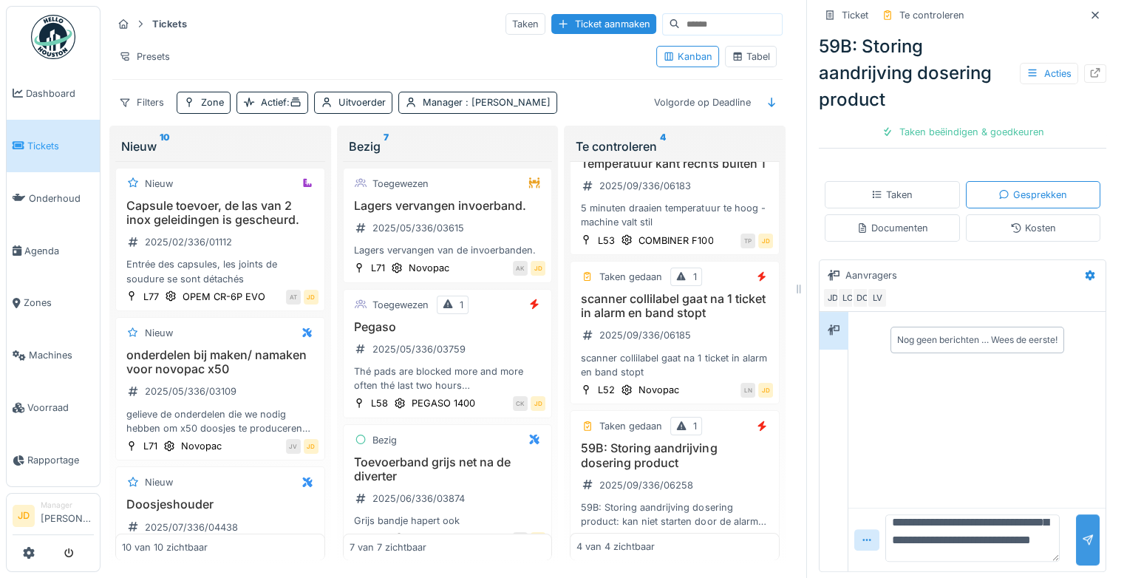
click at [1076, 555] on div at bounding box center [1088, 539] width 24 height 51
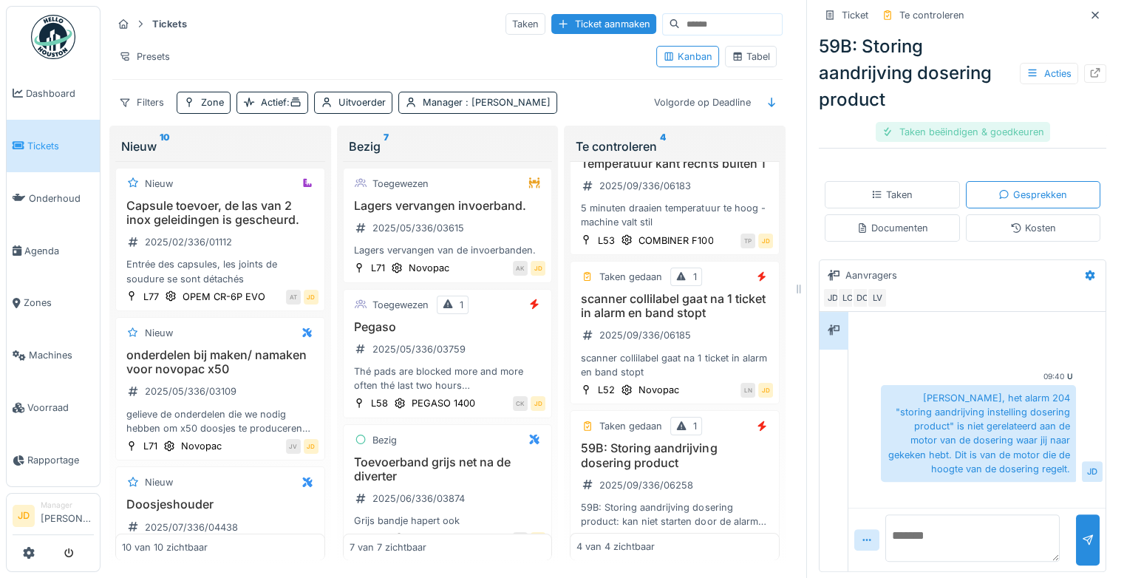
click at [951, 126] on div "Taken beëindigen & goedkeuren" at bounding box center [962, 132] width 174 height 20
click at [939, 136] on div "Ticket sluiten" at bounding box center [962, 132] width 89 height 20
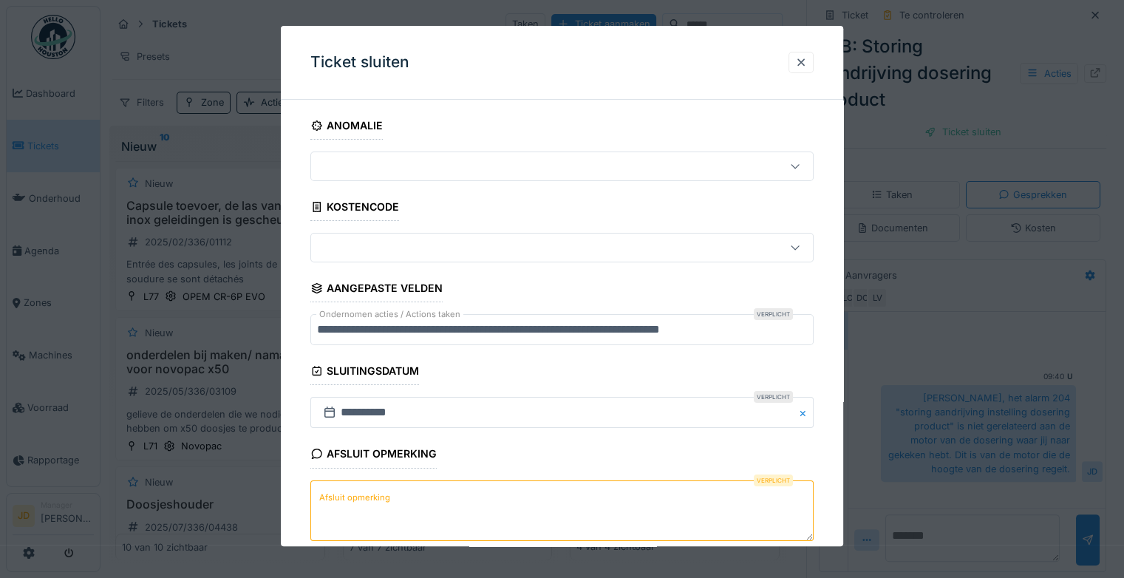
click at [398, 501] on textarea "Afsluit opmerking" at bounding box center [561, 510] width 503 height 61
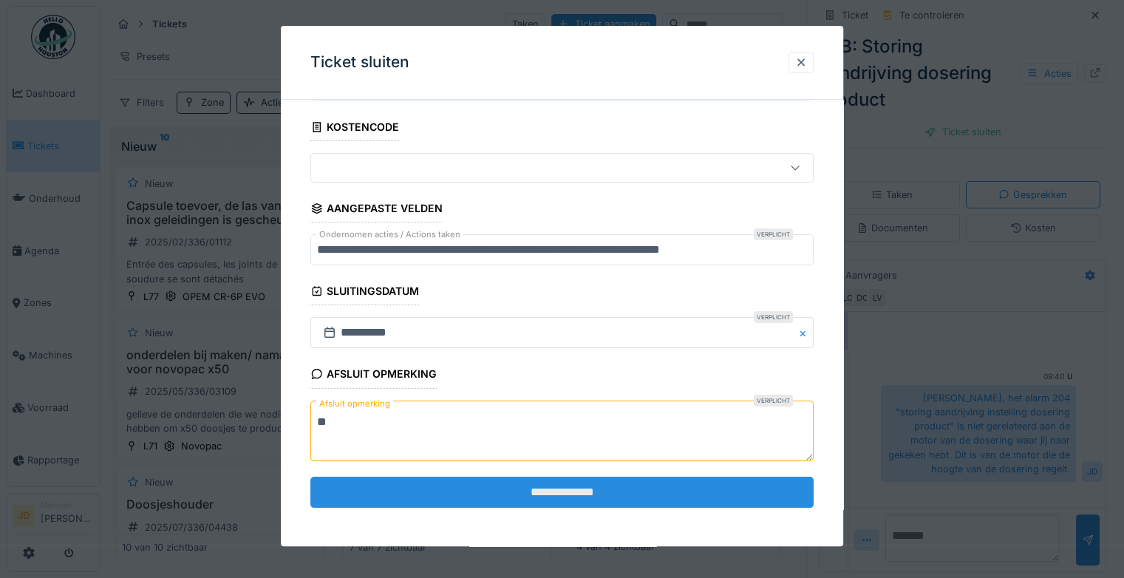
type textarea "**"
click at [436, 486] on input "**********" at bounding box center [561, 491] width 503 height 31
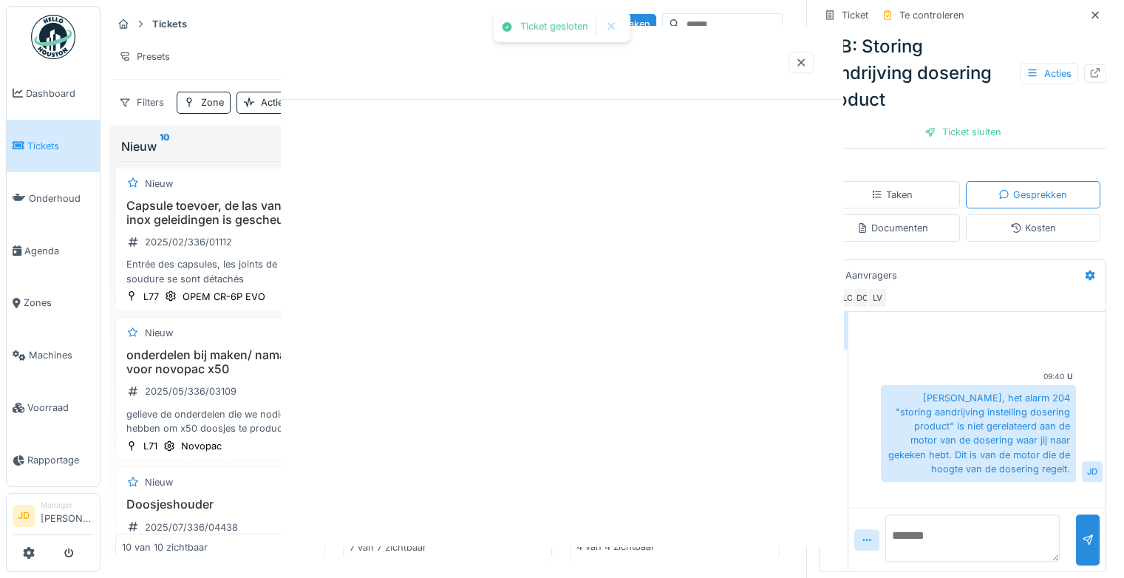
scroll to position [0, 0]
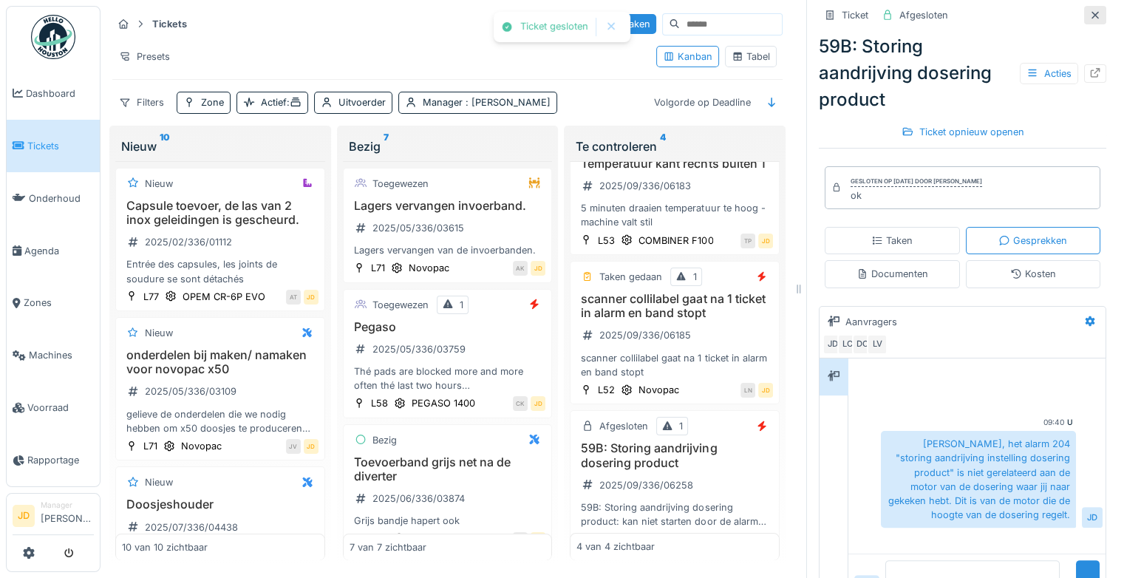
click at [1089, 21] on div at bounding box center [1095, 15] width 12 height 14
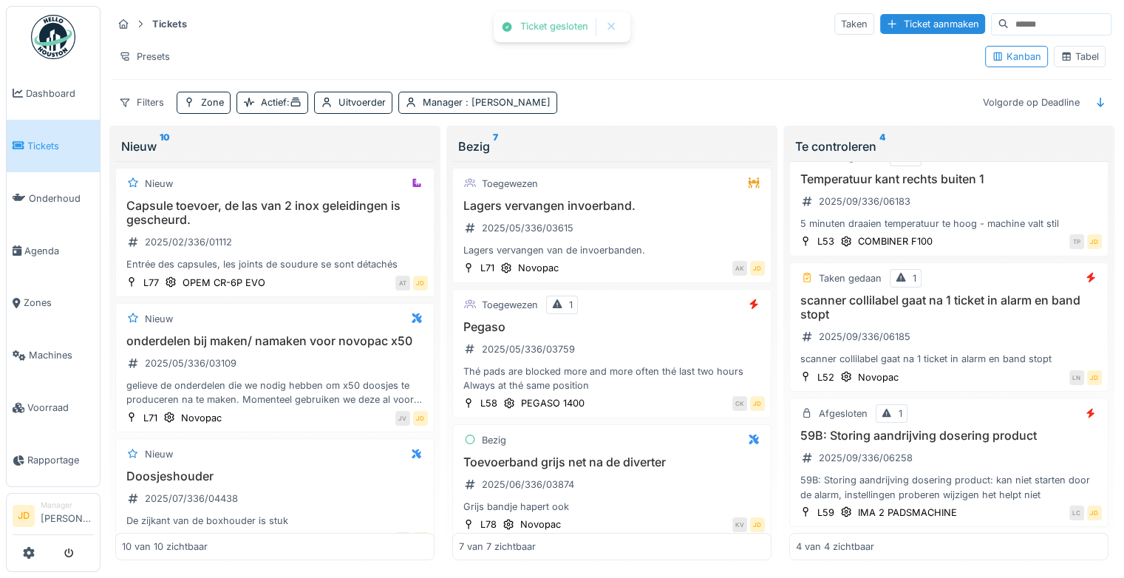
scroll to position [157, 0]
